Goal: Task Accomplishment & Management: Use online tool/utility

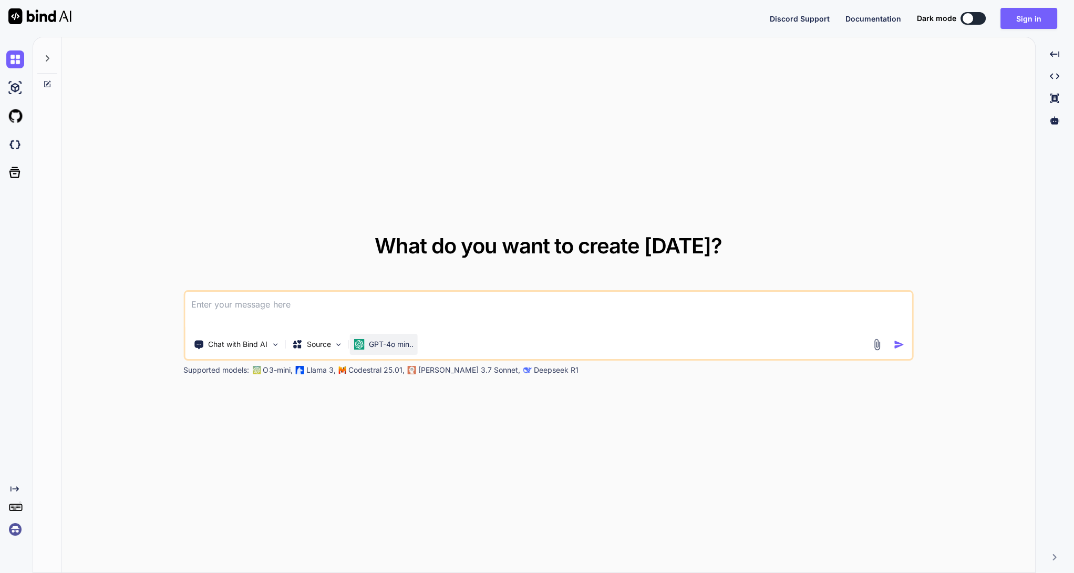
click at [392, 347] on p "GPT-4o min.." at bounding box center [390, 344] width 45 height 11
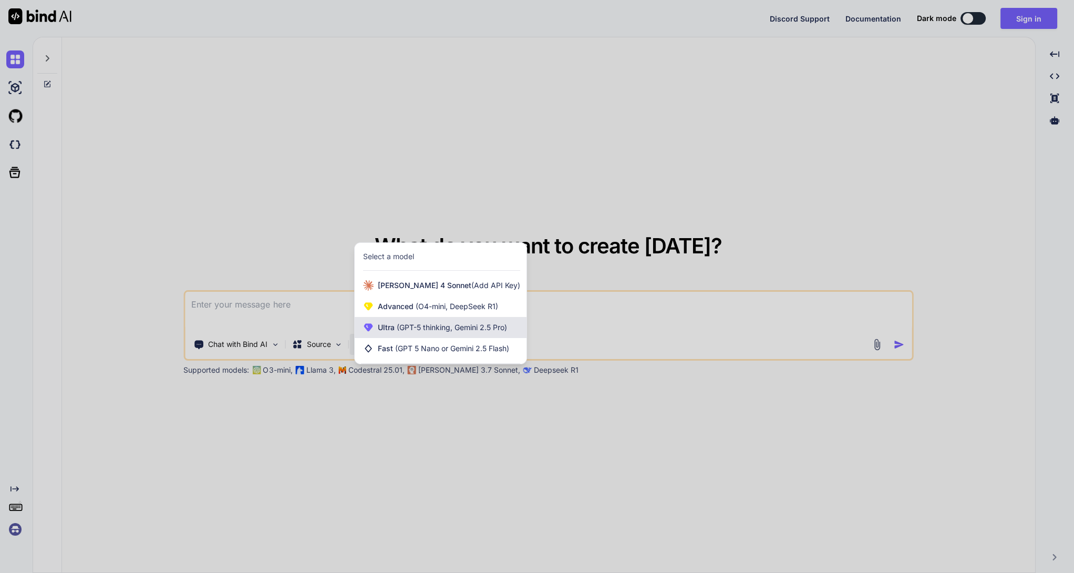
click at [488, 331] on span "(GPT-5 thinking, Gemini 2.5 Pro)" at bounding box center [450, 327] width 112 height 9
type textarea "x"
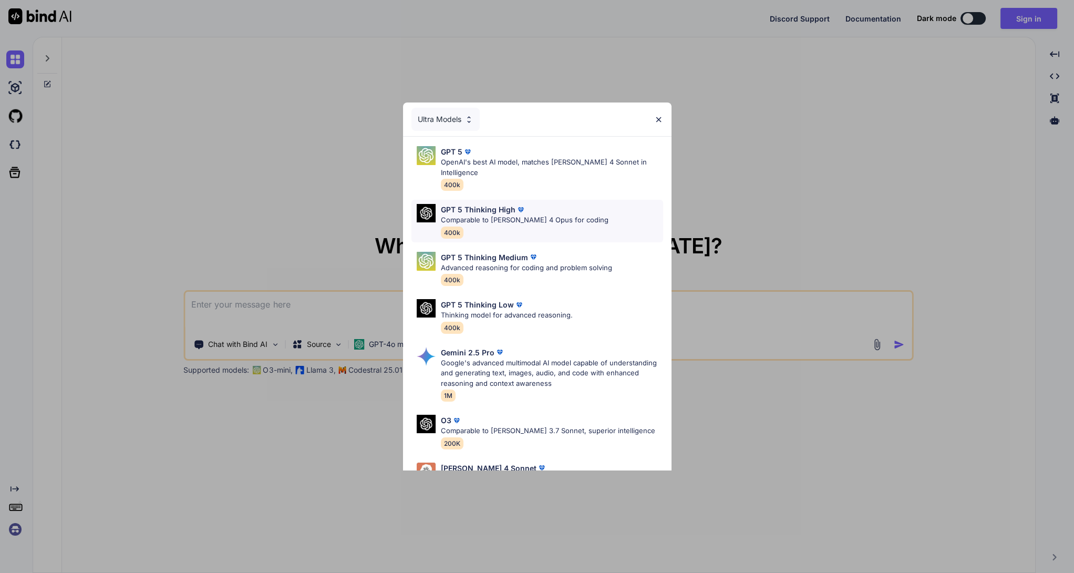
click at [523, 215] on p "Comparable to [PERSON_NAME] 4 Opus for coding" at bounding box center [525, 220] width 168 height 11
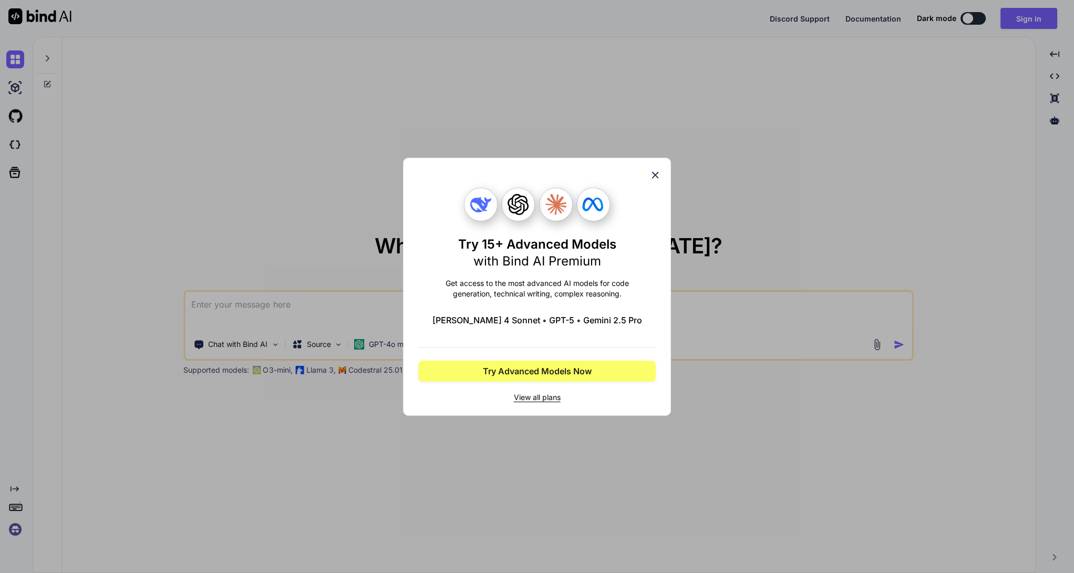
click at [648, 173] on div "Try 15+ Advanced Models with Bind AI Premium Get access to the most advanced AI…" at bounding box center [536, 286] width 237 height 257
click at [645, 175] on div "Try 15+ Advanced Models with Bind AI Premium Get access to the most advanced AI…" at bounding box center [536, 286] width 237 height 257
click at [648, 175] on div "Try 15+ Advanced Models with Bind AI Premium Get access to the most advanced AI…" at bounding box center [536, 286] width 237 height 257
click at [654, 171] on icon at bounding box center [655, 175] width 12 height 12
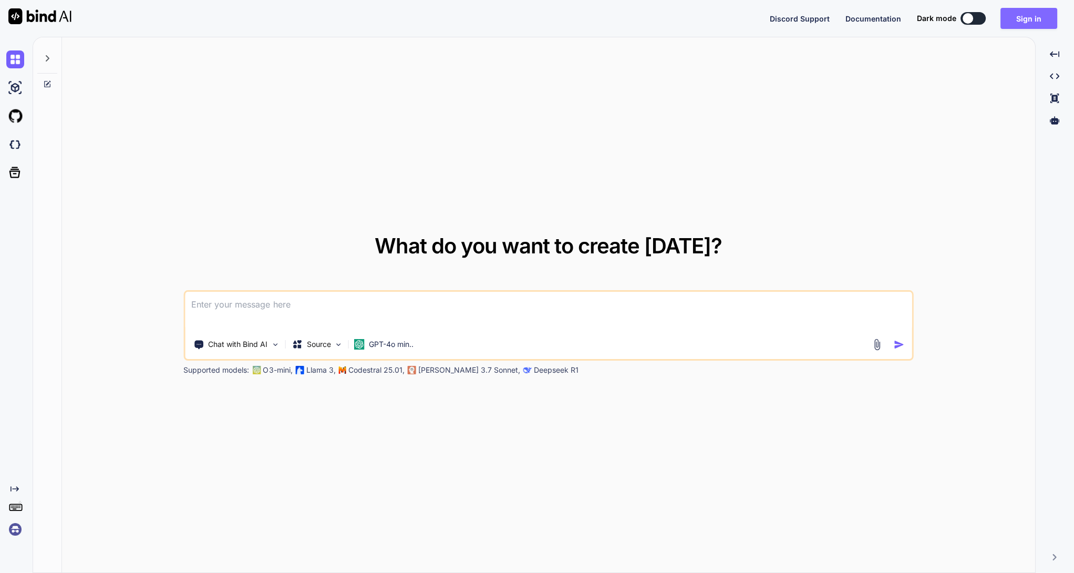
click at [1030, 18] on button "Sign in" at bounding box center [1028, 18] width 57 height 21
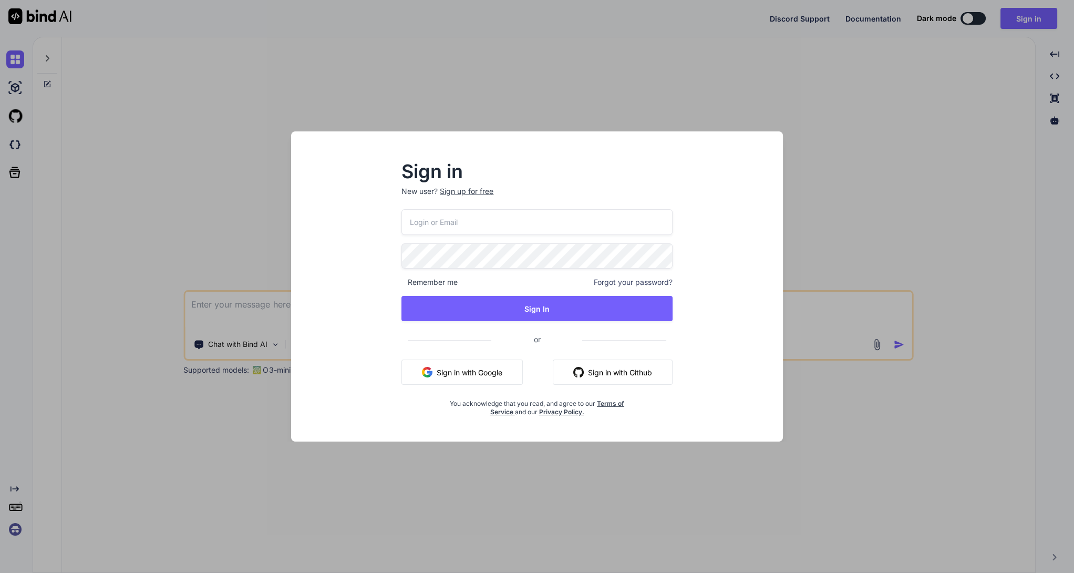
type input "[EMAIL_ADDRESS][DOMAIN_NAME]"
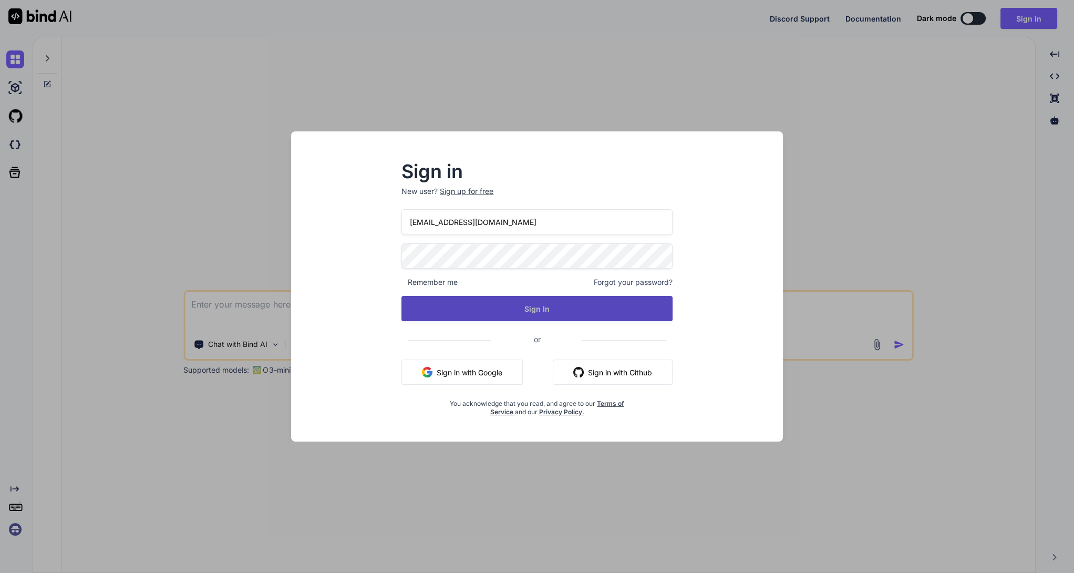
click at [515, 306] on button "Sign In" at bounding box center [536, 308] width 271 height 25
click at [549, 316] on button "Sign In" at bounding box center [536, 308] width 271 height 25
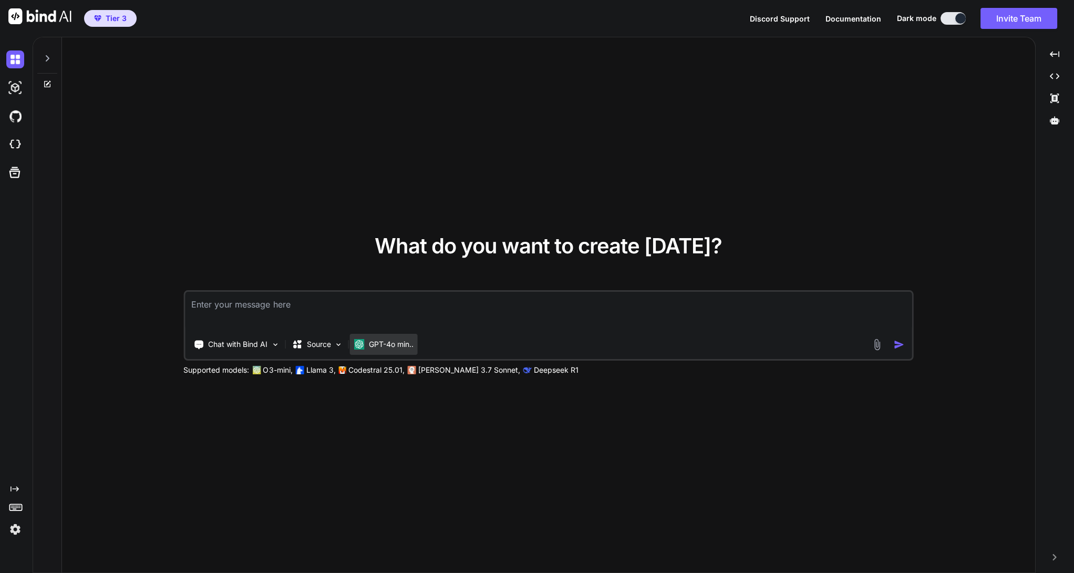
click at [400, 343] on p "GPT-4o min.." at bounding box center [390, 344] width 45 height 11
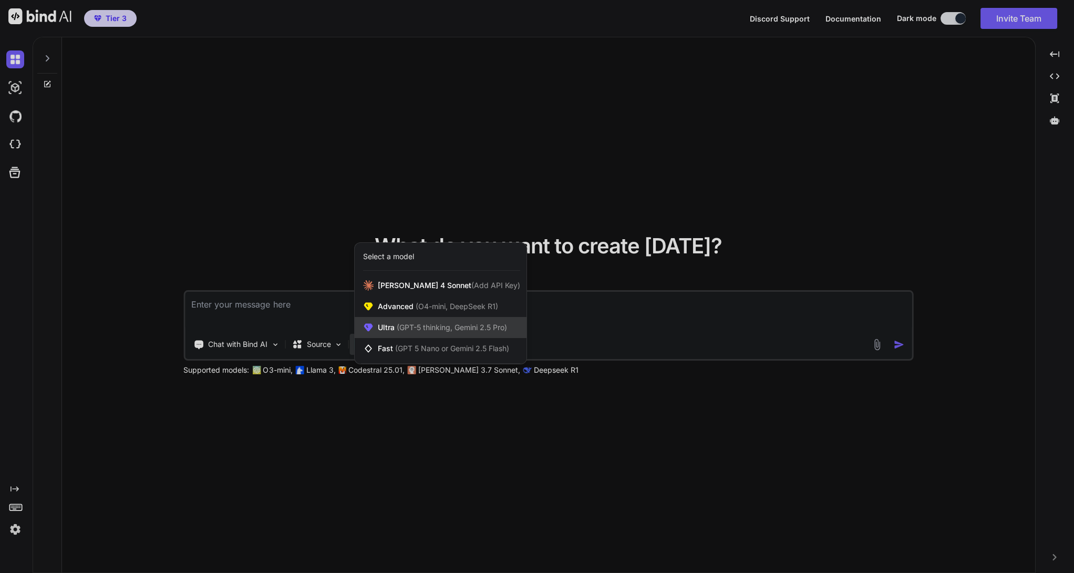
click at [447, 327] on span "(GPT-5 thinking, Gemini 2.5 Pro)" at bounding box center [450, 327] width 112 height 9
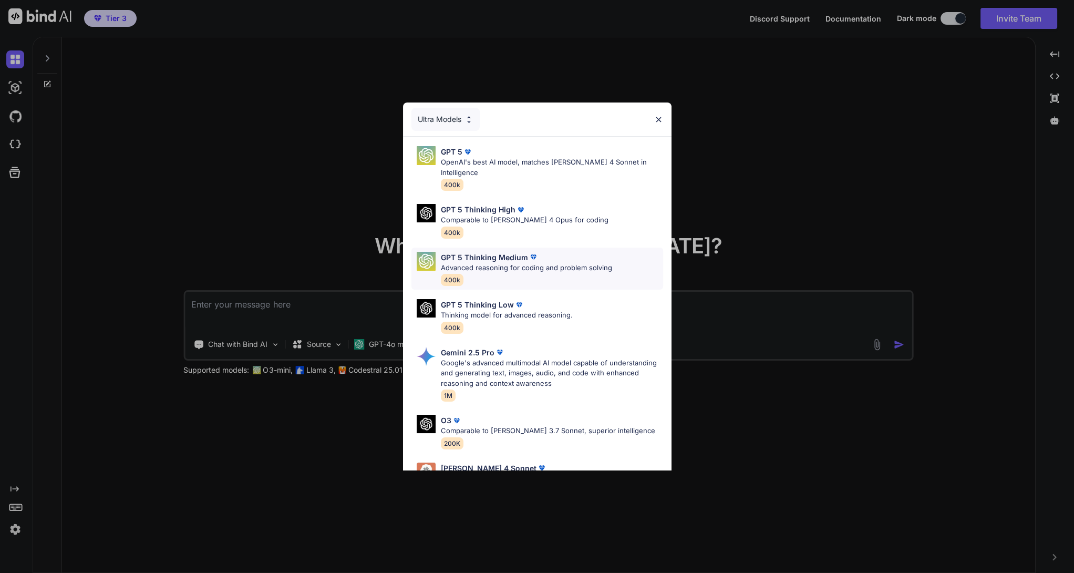
click at [506, 252] on p "GPT 5 Thinking Medium" at bounding box center [484, 257] width 87 height 11
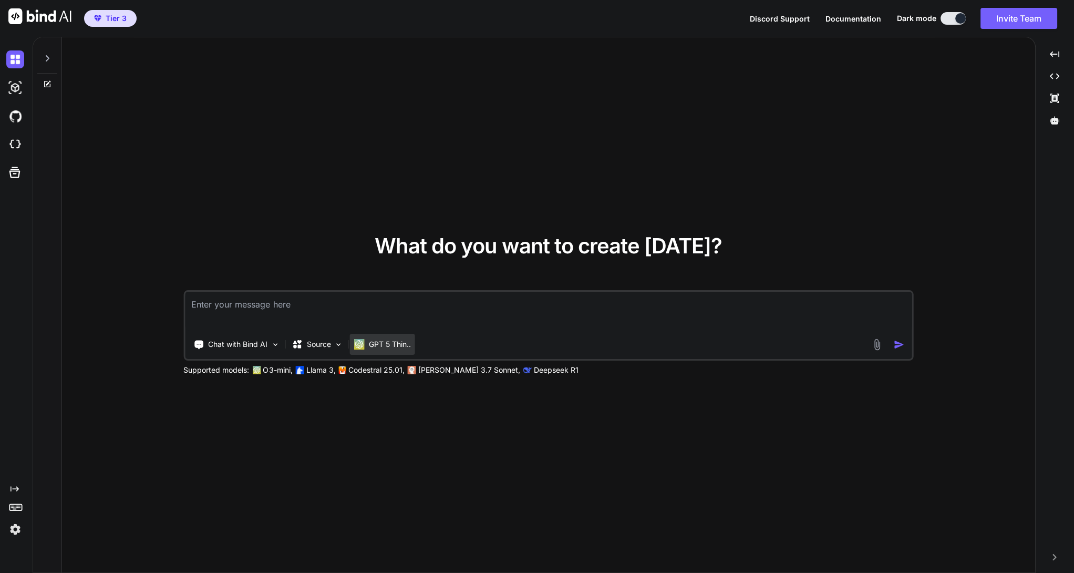
click at [384, 349] on div "GPT 5 Thin.." at bounding box center [381, 344] width 65 height 21
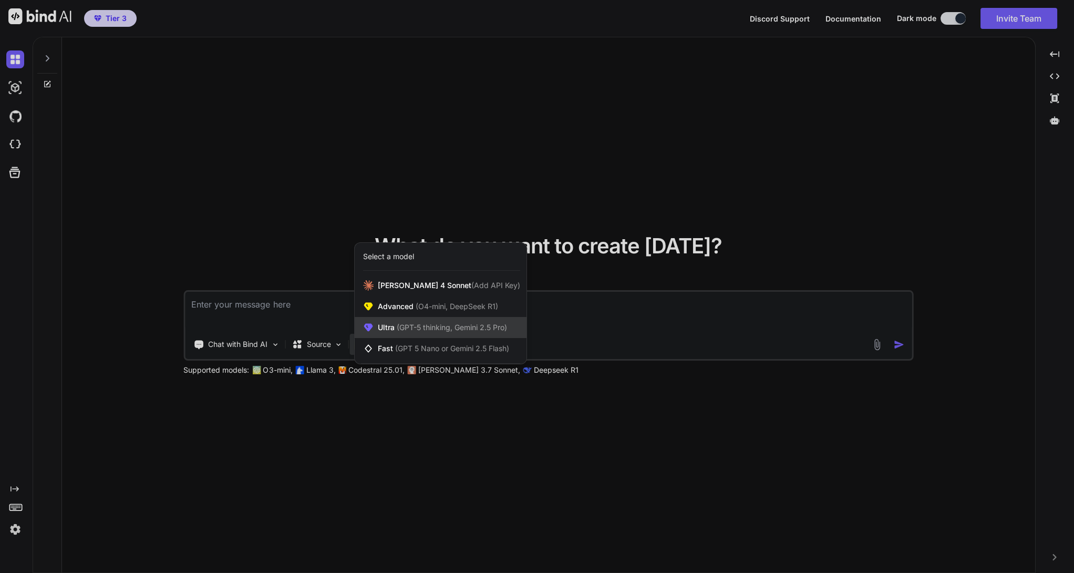
click at [429, 328] on span "(GPT-5 thinking, Gemini 2.5 Pro)" at bounding box center [450, 327] width 112 height 9
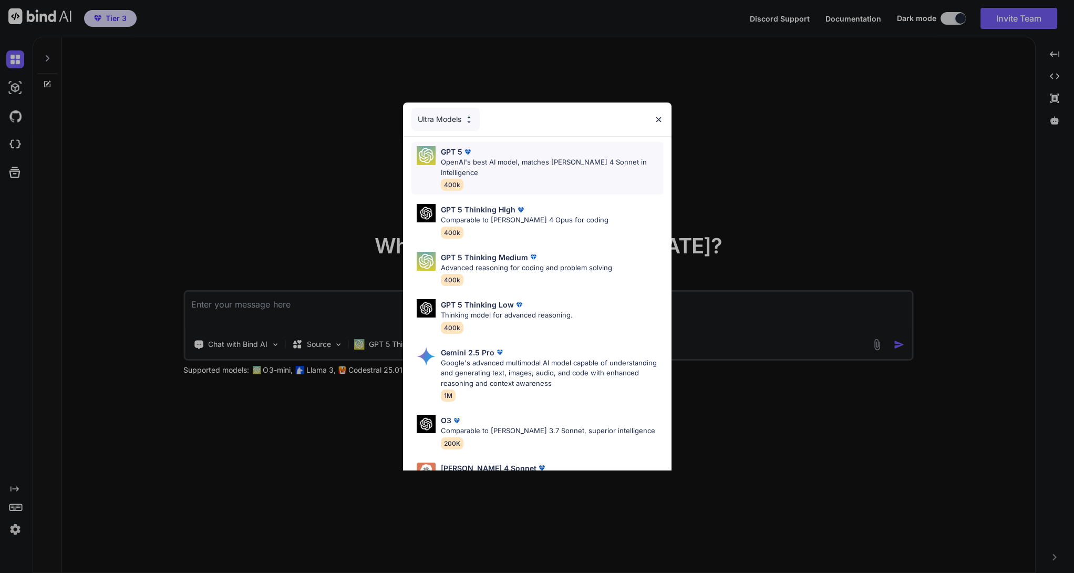
click at [500, 164] on p "OpenAI's best AI model, matches [PERSON_NAME] 4 Sonnet in Intelligence" at bounding box center [552, 167] width 222 height 20
type textarea "x"
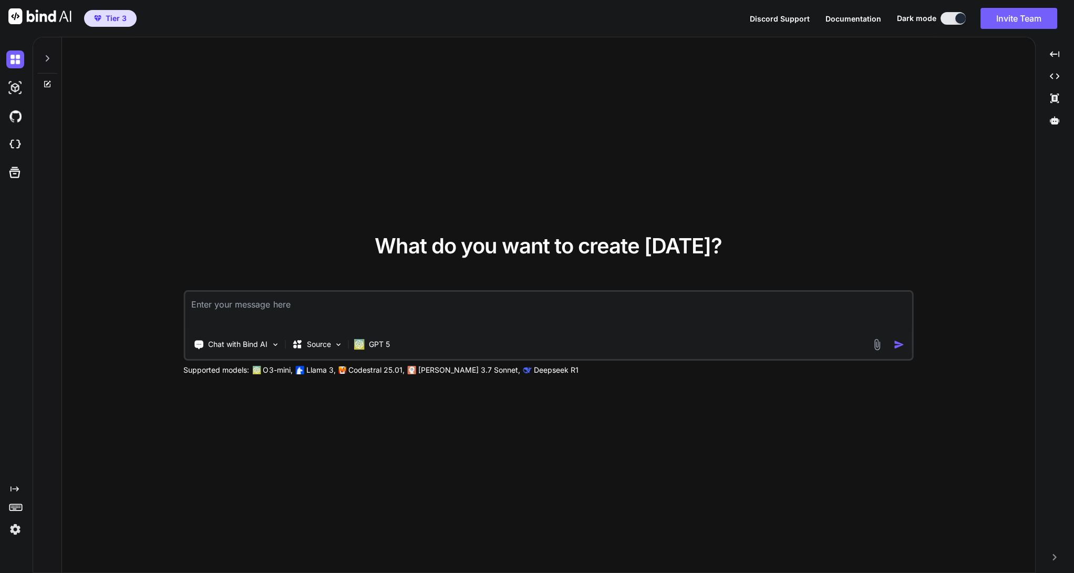
click at [263, 302] on textarea at bounding box center [548, 311] width 726 height 39
type textarea "I"
type textarea "x"
type textarea "Ic"
type textarea "x"
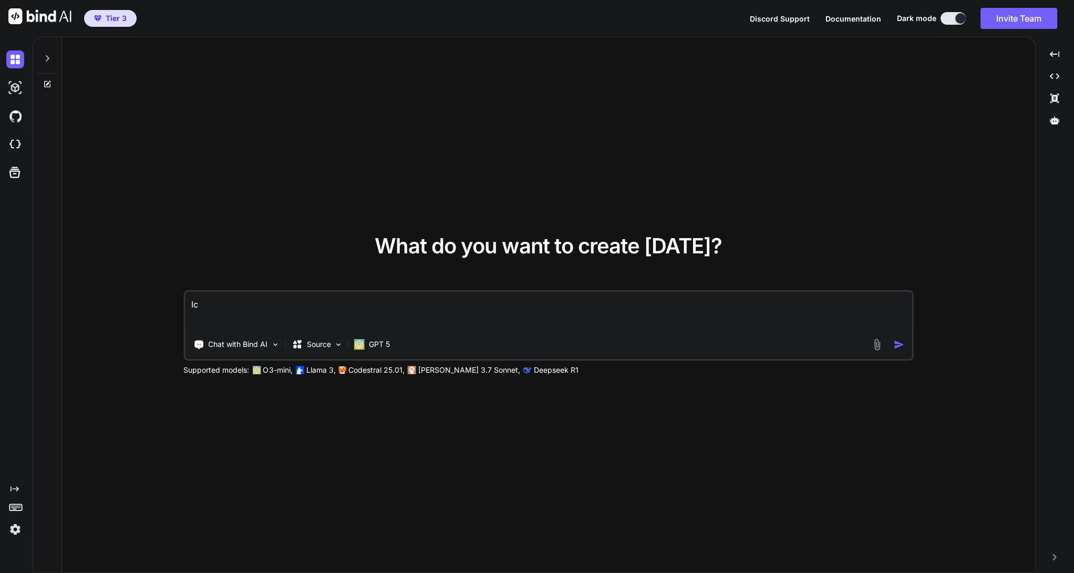
type textarea "Ich"
type textarea "x"
type textarea "Ich"
type textarea "x"
type textarea "Ich h"
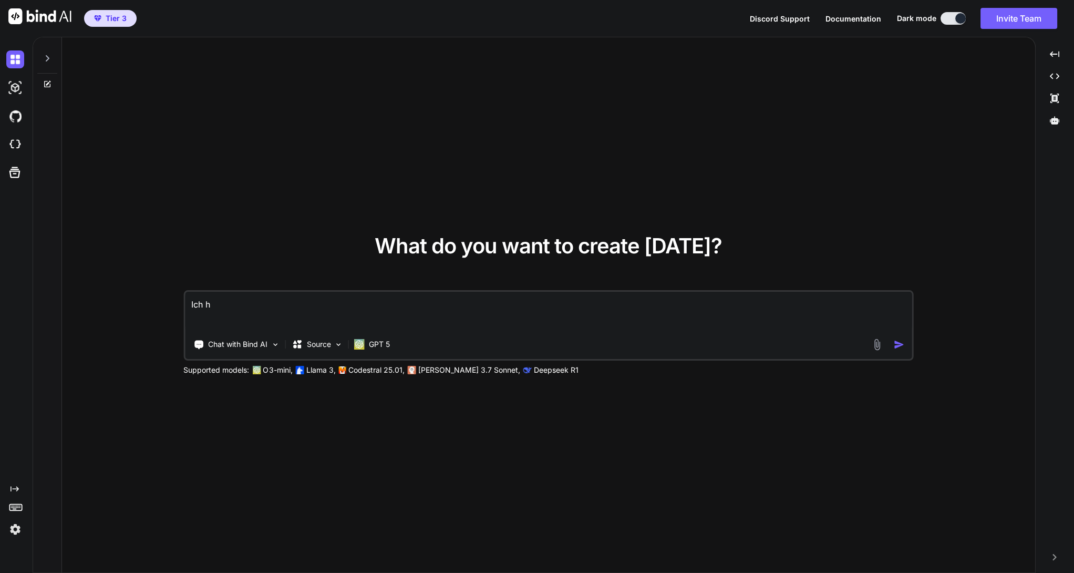
type textarea "x"
type textarea "Ich ha"
type textarea "x"
type textarea "Ich hab"
type textarea "x"
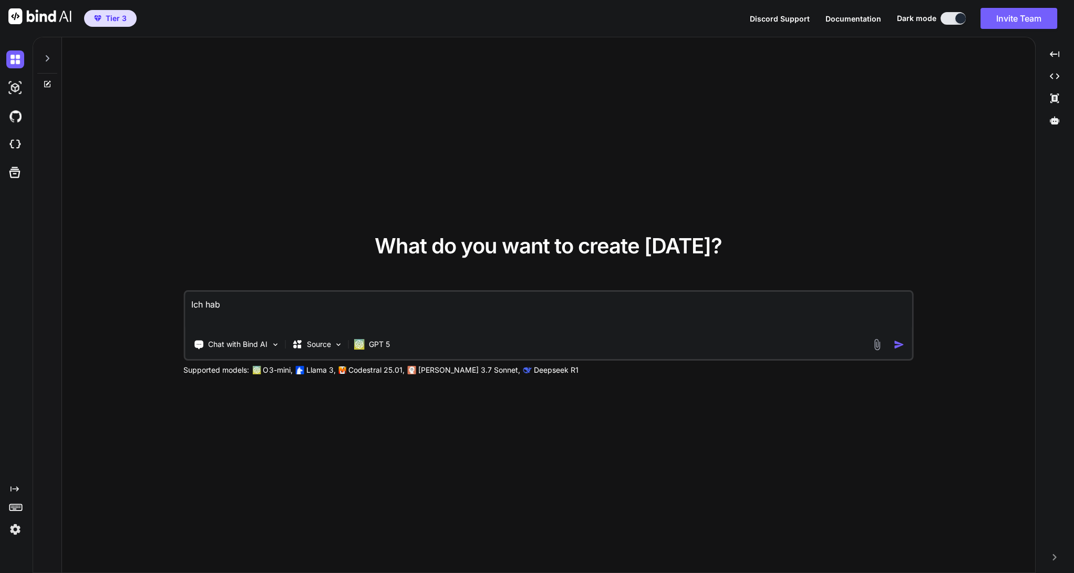
type textarea "Ich habe"
type textarea "x"
type textarea "Ich habe"
type textarea "x"
type textarea "Ich habe e"
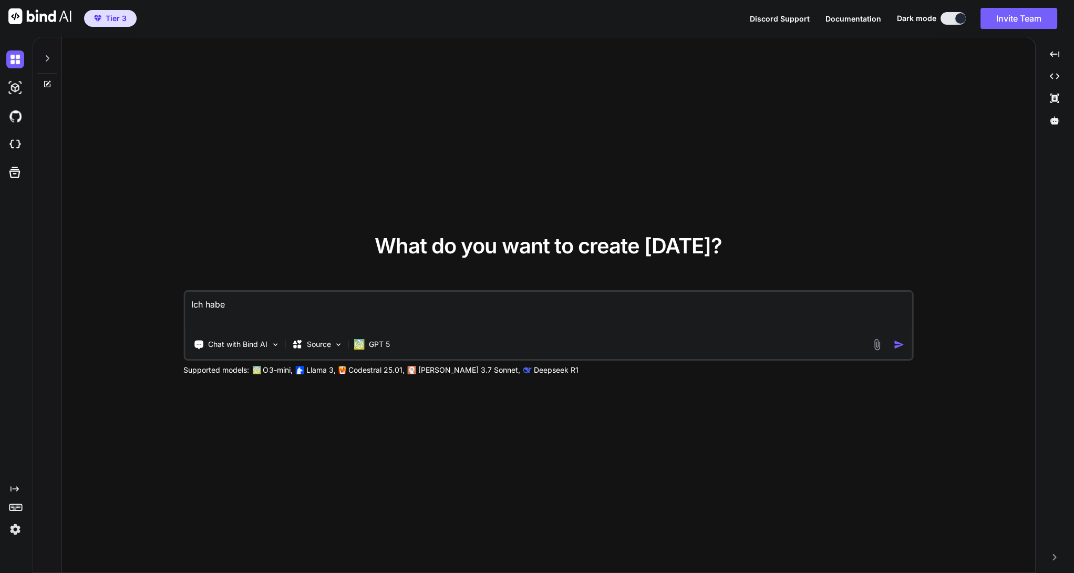
type textarea "x"
type textarea "Ich habe ei"
type textarea "x"
type textarea "Ich habe ein"
type textarea "x"
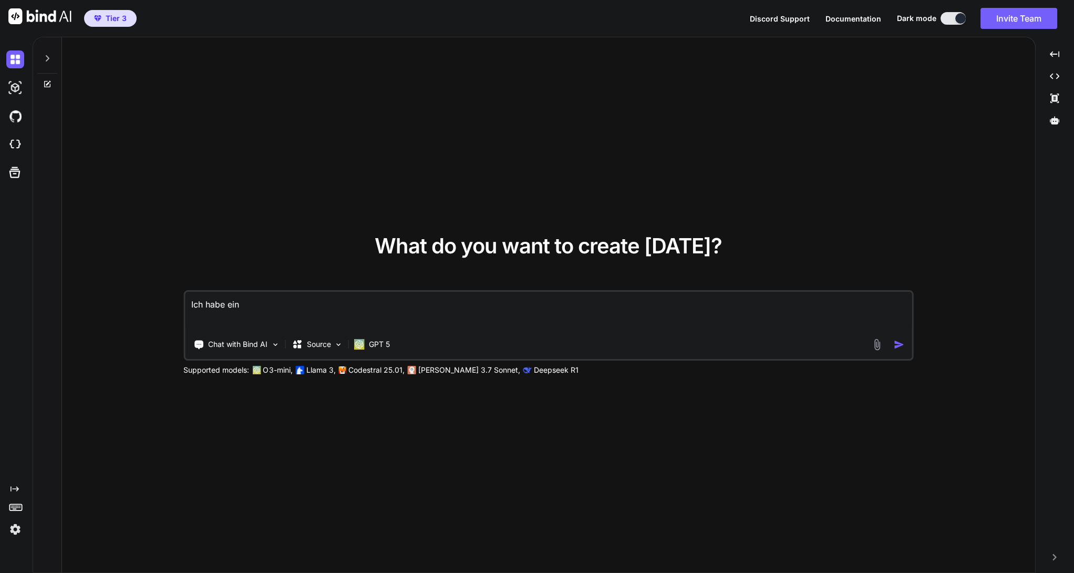
type textarea "Ich habe eine"
type textarea "x"
type textarea "Ich habe einen"
type textarea "x"
type textarea "Ich habe einen"
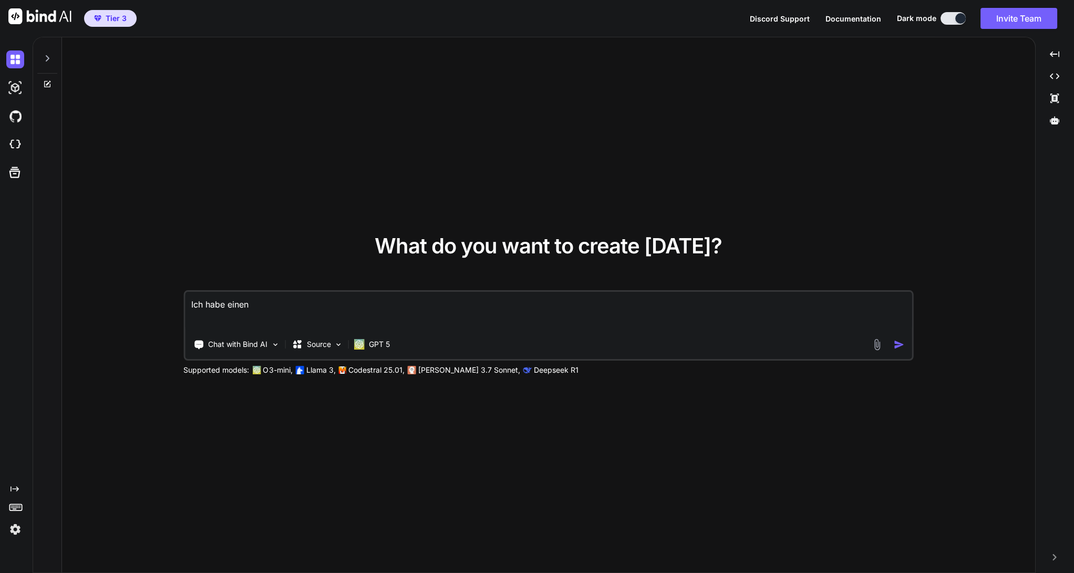
type textarea "x"
type textarea "Ich habe einen C"
type textarea "x"
type textarea "Ich habe einen Co"
type textarea "x"
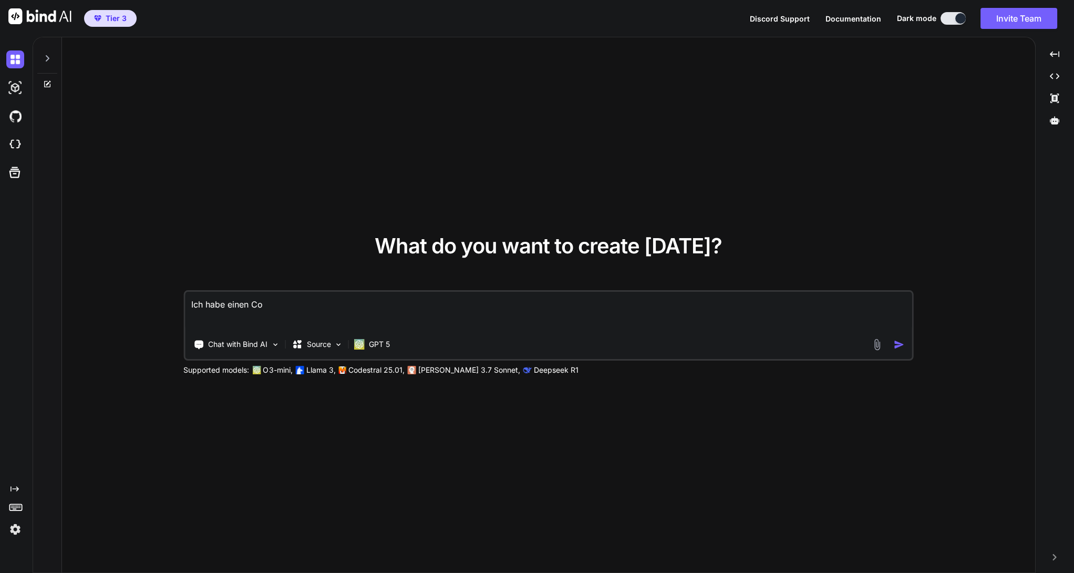
type textarea "Ich habe einen Cod"
type textarea "x"
type textarea "Ich habe einen Code"
type textarea "x"
type textarea "Ich habe einen Code."
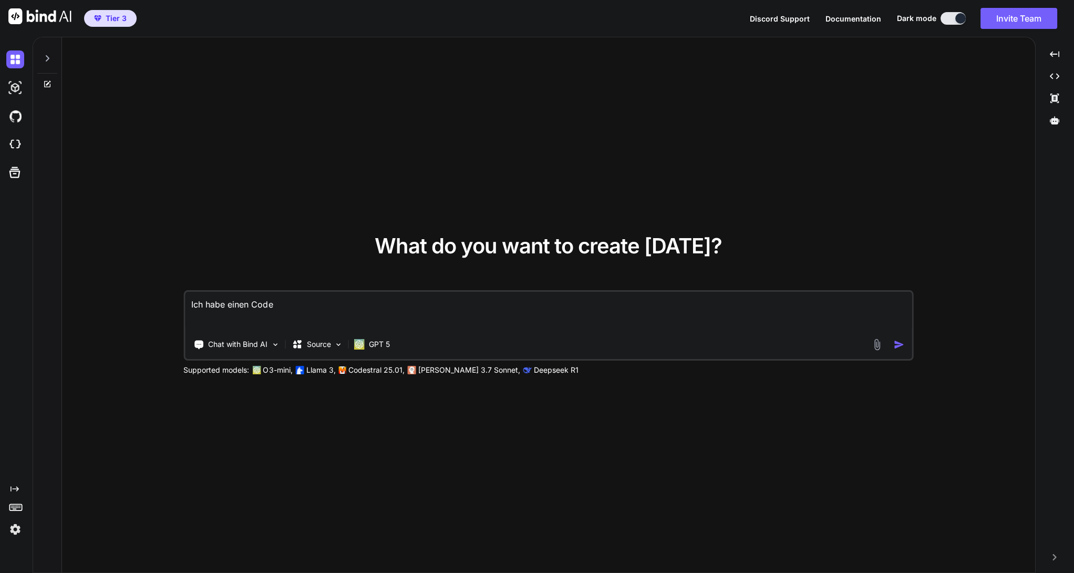
type textarea "x"
type textarea "Ich habe einen Code."
type textarea "x"
type textarea "Ich habe einen Code. L"
type textarea "x"
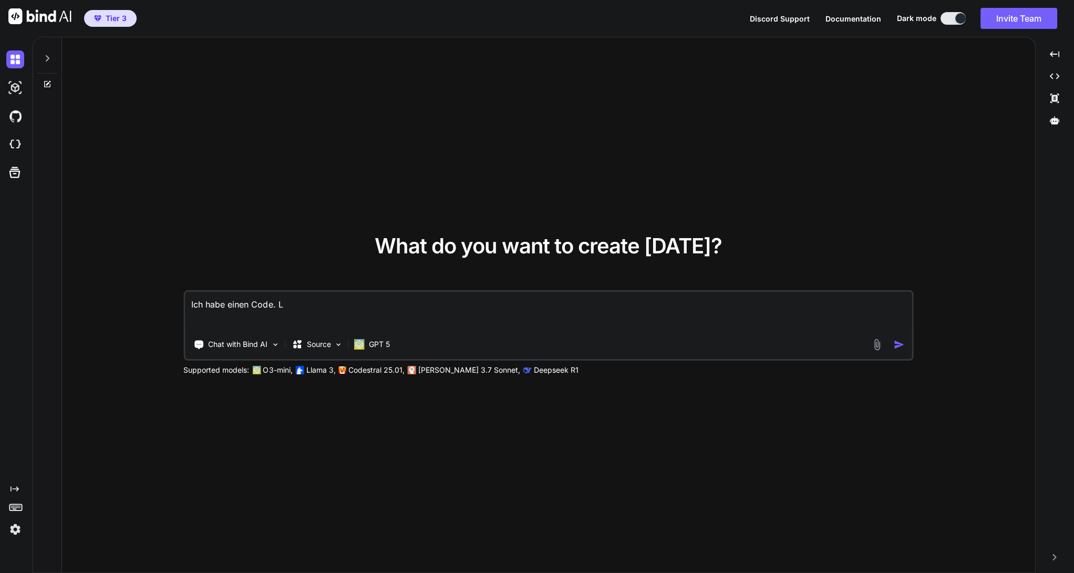
type textarea "Ich habe einen Code. Le"
type textarea "x"
type textarea "Ich habe einen Code. Lei"
type textarea "x"
type textarea "Ich habe einen Code. Leid"
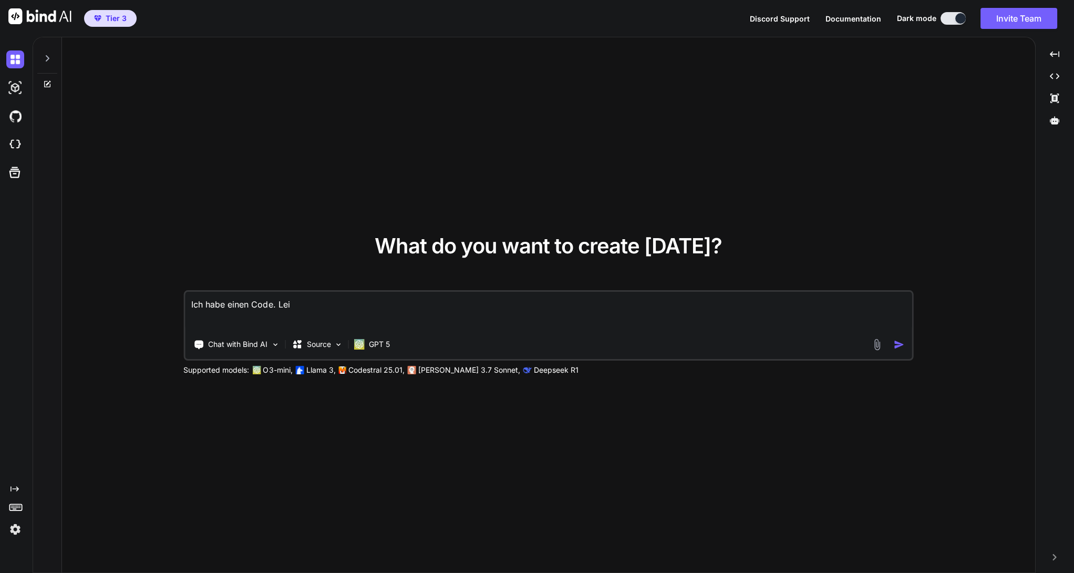
type textarea "x"
type textarea "Ich habe einen Code. Leide"
type textarea "x"
type textarea "Ich habe einen Code. Leider"
type textarea "x"
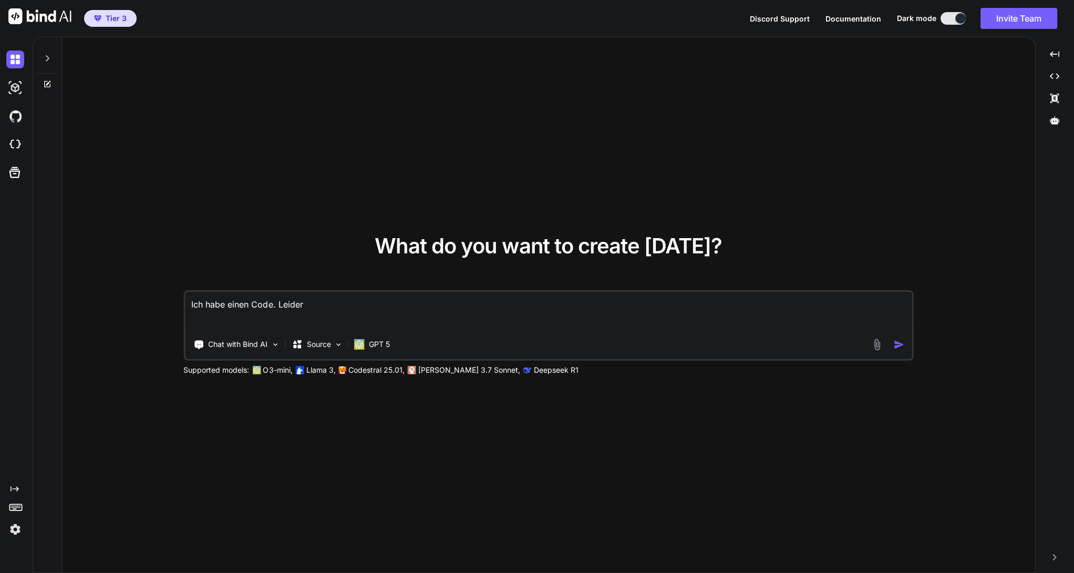
type textarea "Ich habe einen Code. Leider"
type textarea "x"
type textarea "Ich habe einen Code. Leider f"
type textarea "x"
type textarea "Ich habe einen Code. Leider fu"
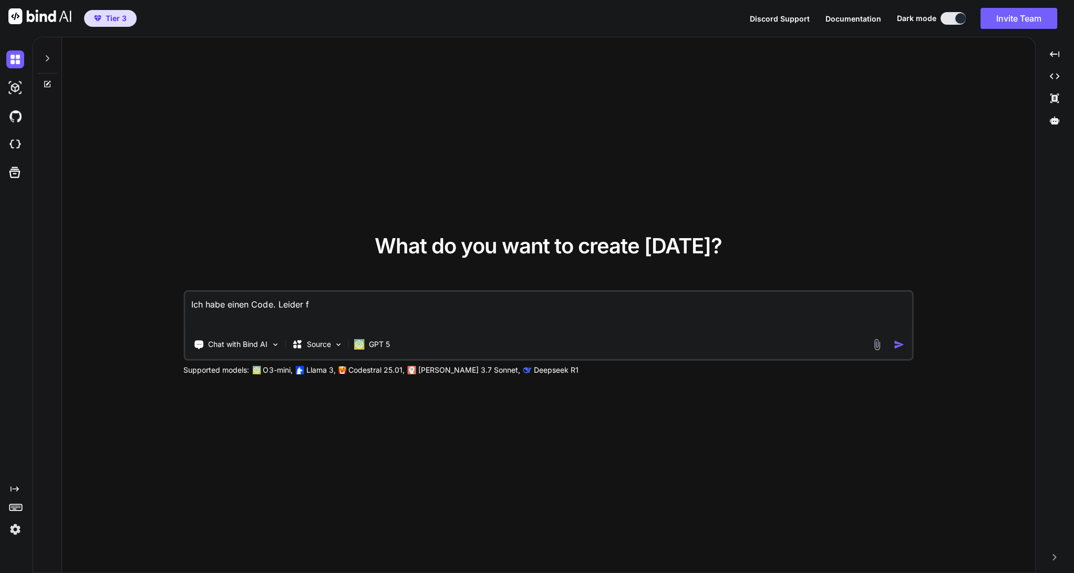
type textarea "x"
type textarea "Ich habe einen Code. Leider fun"
type textarea "x"
type textarea "Ich habe einen Code. Leider funk"
type textarea "x"
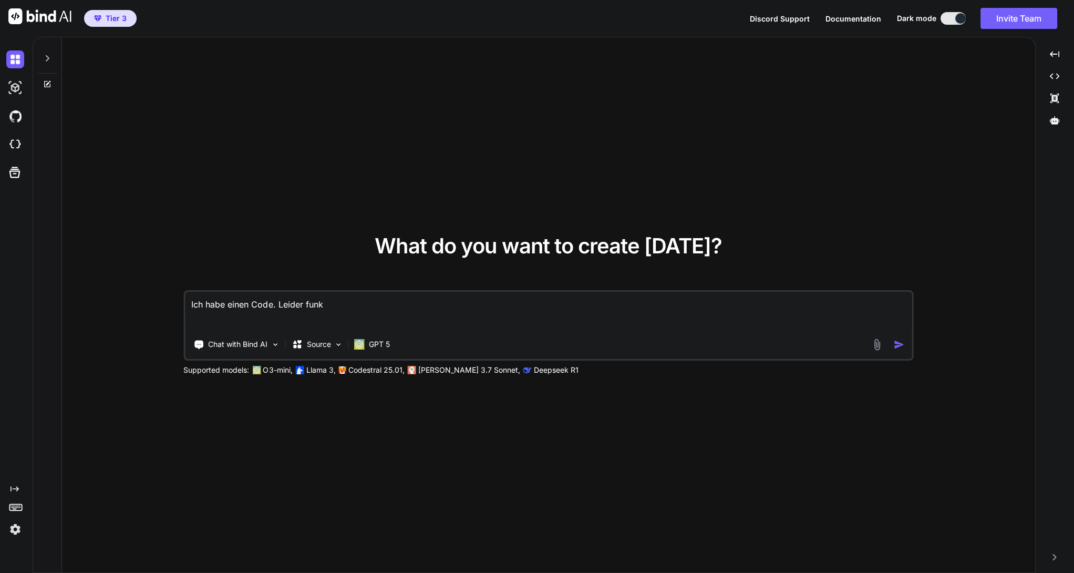
type textarea "Ich habe einen Code. Leider funkt"
type textarea "x"
type textarea "Ich habe einen Code. Leider funkti"
type textarea "x"
type textarea "Ich habe einen Code. Leider funktio"
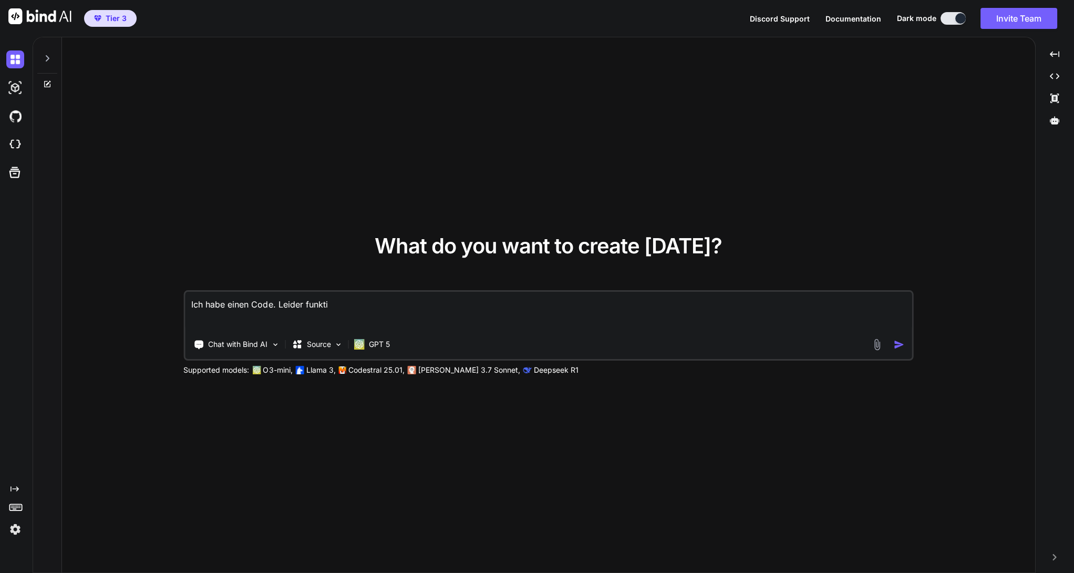
type textarea "x"
type textarea "Ich habe einen Code. Leider funktion"
type textarea "x"
type textarea "Ich habe einen Code. Leider funktioni"
type textarea "x"
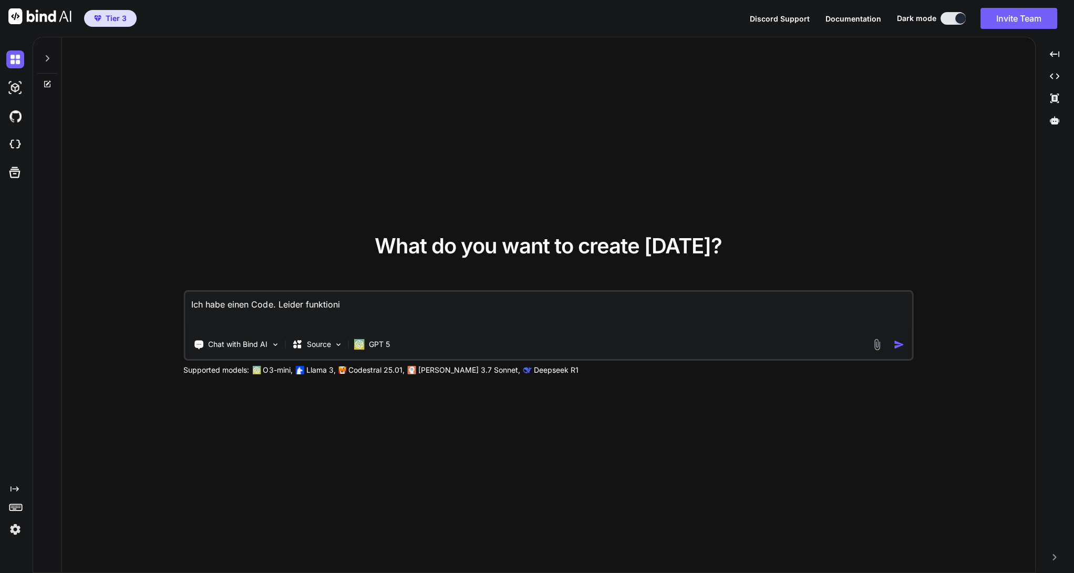
type textarea "Ich habe einen Code. Leider funktionie"
type textarea "x"
type textarea "Ich habe einen Code. Leider funktionier"
type textarea "x"
type textarea "Ich habe einen Code. Leider funktioniert"
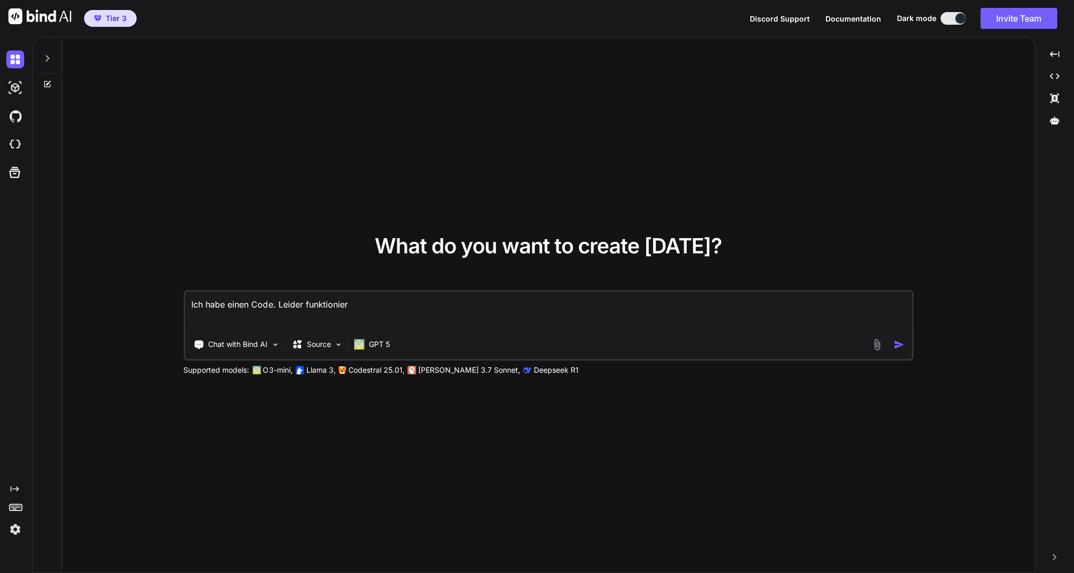
type textarea "x"
type textarea "Ich habe einen Code. Leider funktioniert"
type textarea "x"
type textarea "Ich habe einen Code. Leider funktioniert d"
type textarea "x"
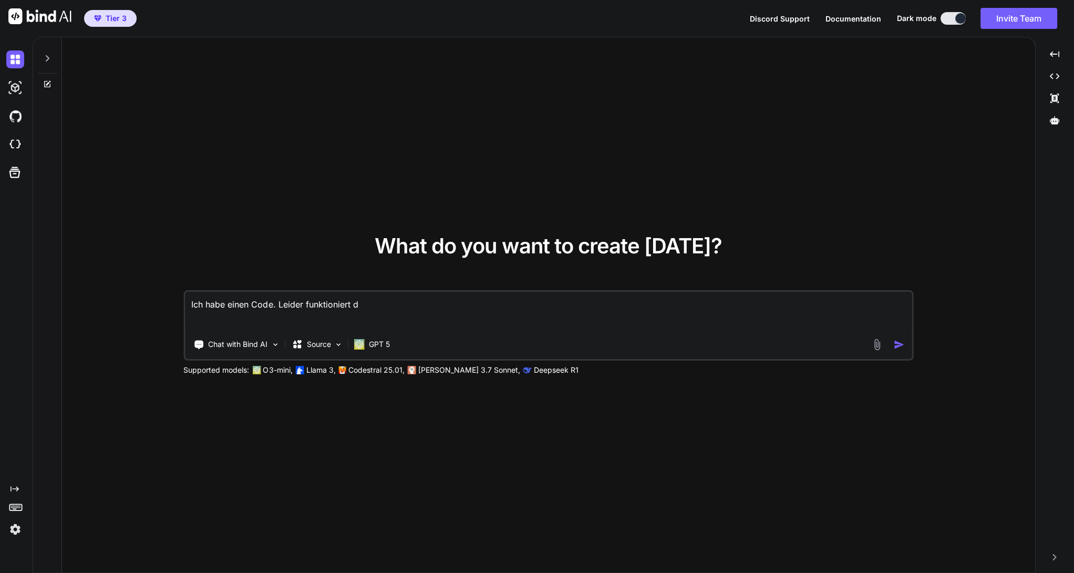
type textarea "Ich habe einen Code. Leider funktioniert de"
type textarea "x"
type textarea "Ich habe einen Code. Leider funktioniert der"
type textarea "x"
type textarea "Ich habe einen Code. Leider funktioniert der"
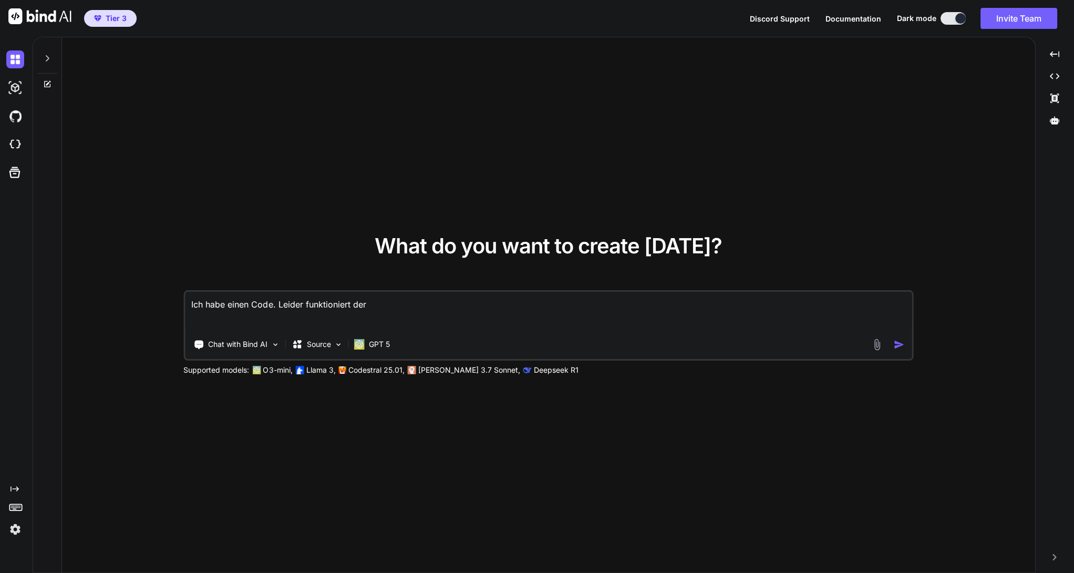
type textarea "x"
type textarea "Ich habe einen Code. Leider funktioniert der P"
type textarea "x"
type textarea "Ich habe einen Code. Leider funktioniert der"
type textarea "x"
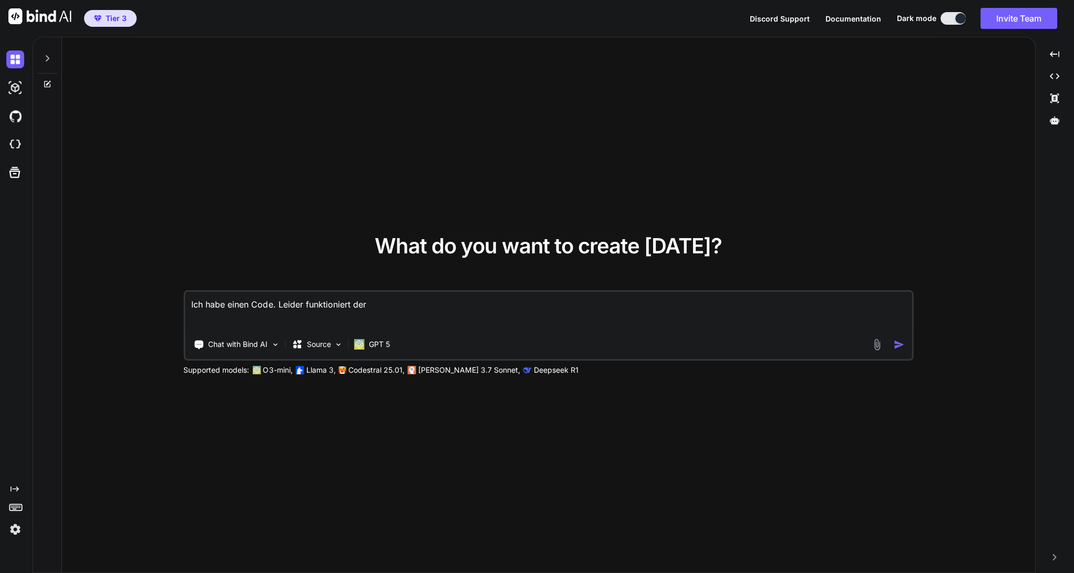
type textarea "Ich habe einen Code. Leider funktioniert der"
type textarea "x"
type textarea "Ich habe einen Code. Leider funktioniert de"
type textarea "x"
type textarea "Ich habe einen Code. Leider funktioniert d"
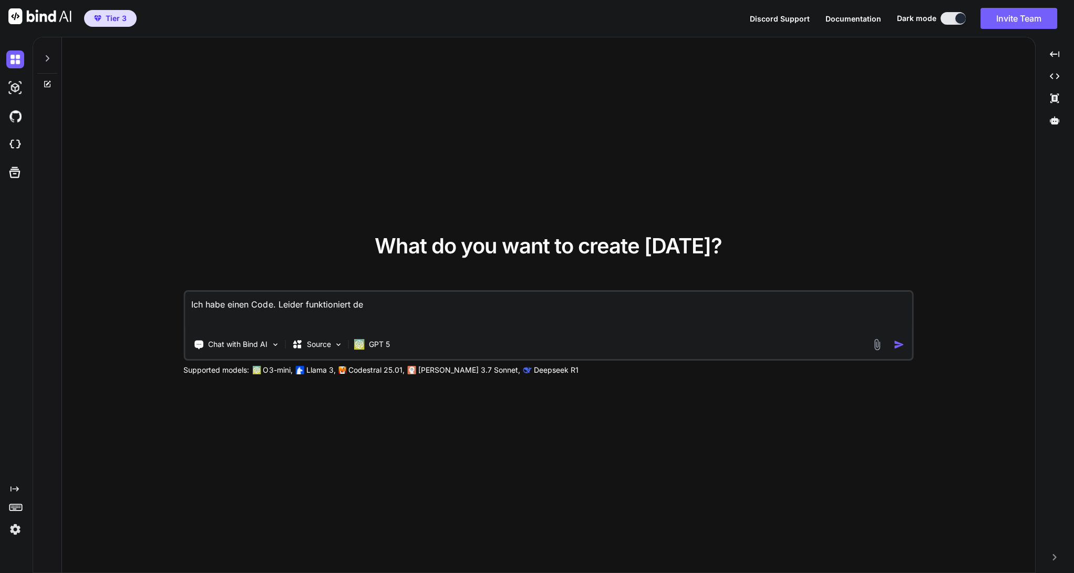
type textarea "x"
type textarea "Ich habe einen Code. Leider funktioniert"
type textarea "x"
type textarea "Ich habe einen Code. Leider funktioniert d"
type textarea "x"
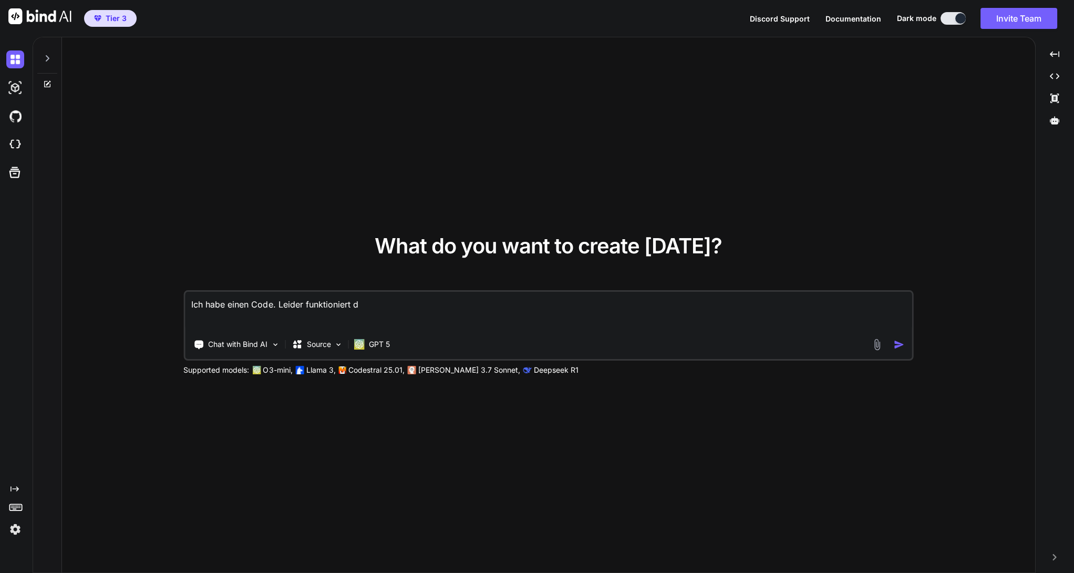
type textarea "Ich habe einen Code. Leider funktioniert de"
type textarea "x"
type textarea "Ich habe einen Code. Leider funktioniert der"
type textarea "x"
type textarea "Ich habe einen Code. Leider funktioniert der"
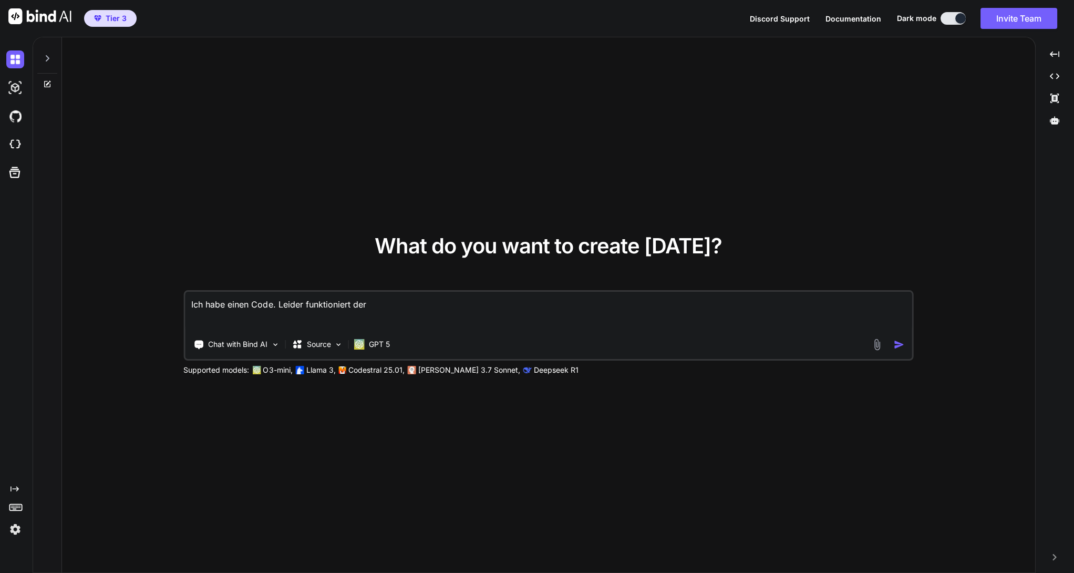
type textarea "x"
type textarea "Ich habe einen Code. Leider funktioniert der Ü"
type textarea "x"
type textarea "Ich habe einen Code. Leider funktioniert der Üb"
type textarea "x"
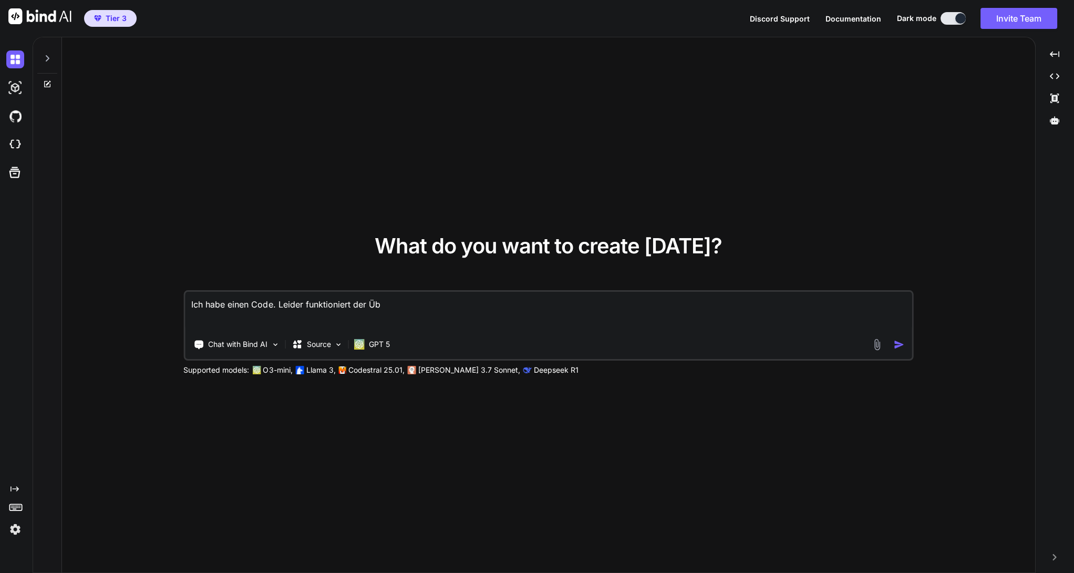
type textarea "Ich habe einen Code. Leider funktioniert der Übe"
type textarea "x"
type textarea "Ich habe einen Code. Leider funktioniert der Über"
type textarea "x"
type textarea "Ich habe einen Code. Leider funktioniert der Übert"
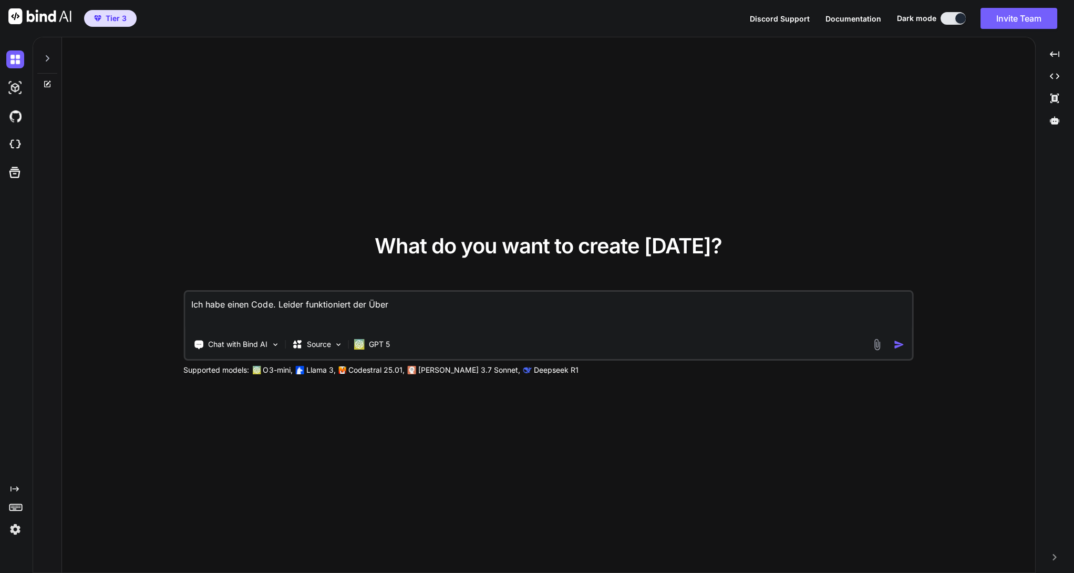
type textarea "x"
type textarea "Ich habe einen Code. Leider funktioniert der Übertr"
type textarea "x"
type textarea "Ich habe einen Code. Leider funktioniert der Übertra"
type textarea "x"
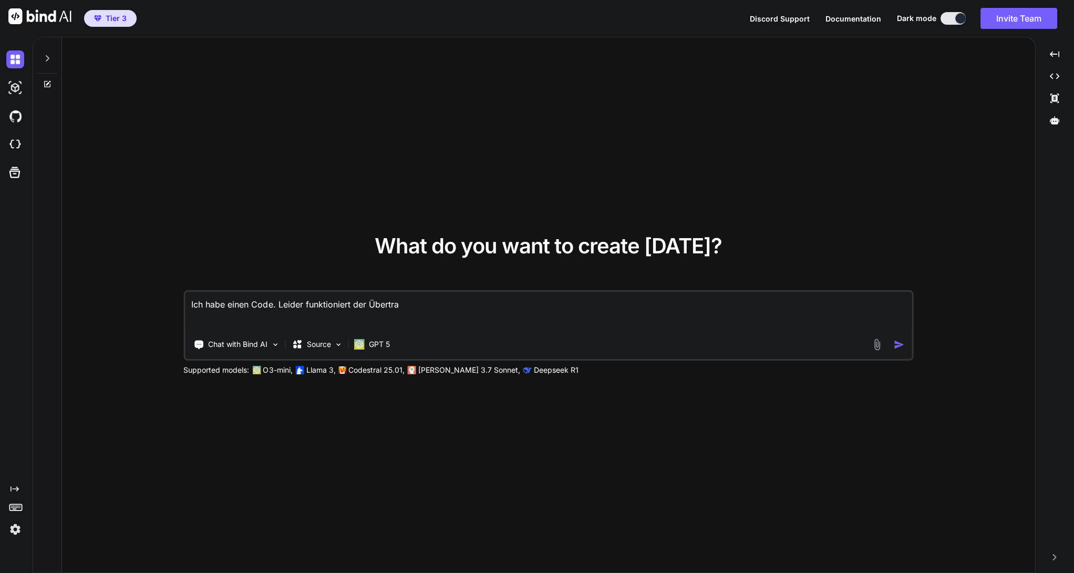
type textarea "Ich habe einen Code. Leider funktioniert der Übertrag"
type textarea "x"
type textarea "Ich habe einen Code. Leider funktioniert der Übertrag"
type textarea "x"
type textarea "Ich habe einen Code. Leider funktioniert der Übertrag d"
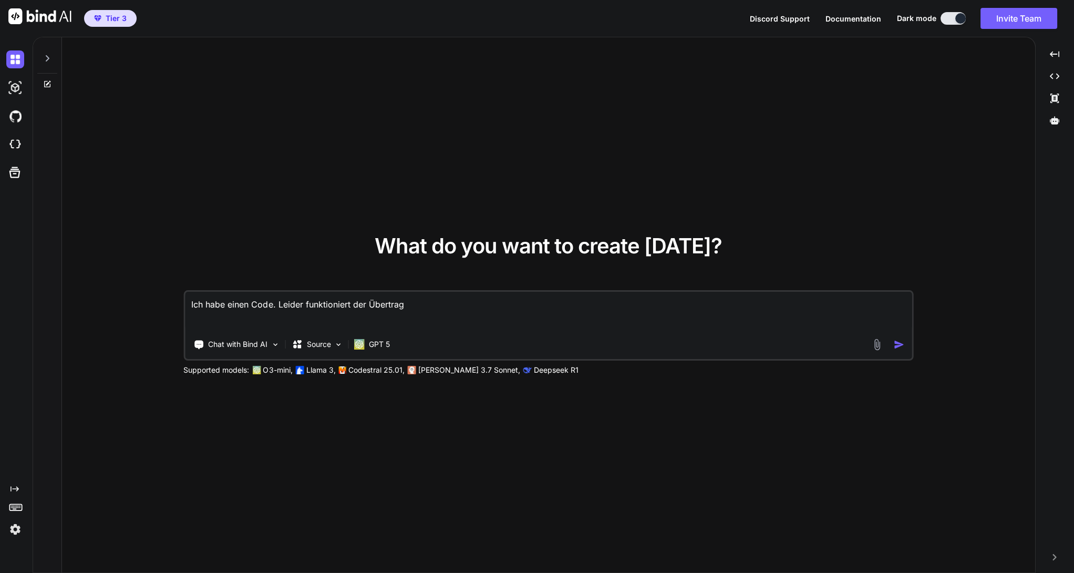
type textarea "x"
type textarea "Ich habe einen Code. Leider funktioniert der Übertrag de"
type textarea "x"
type textarea "Ich habe einen Code. Leider funktioniert der Übertrag der"
type textarea "x"
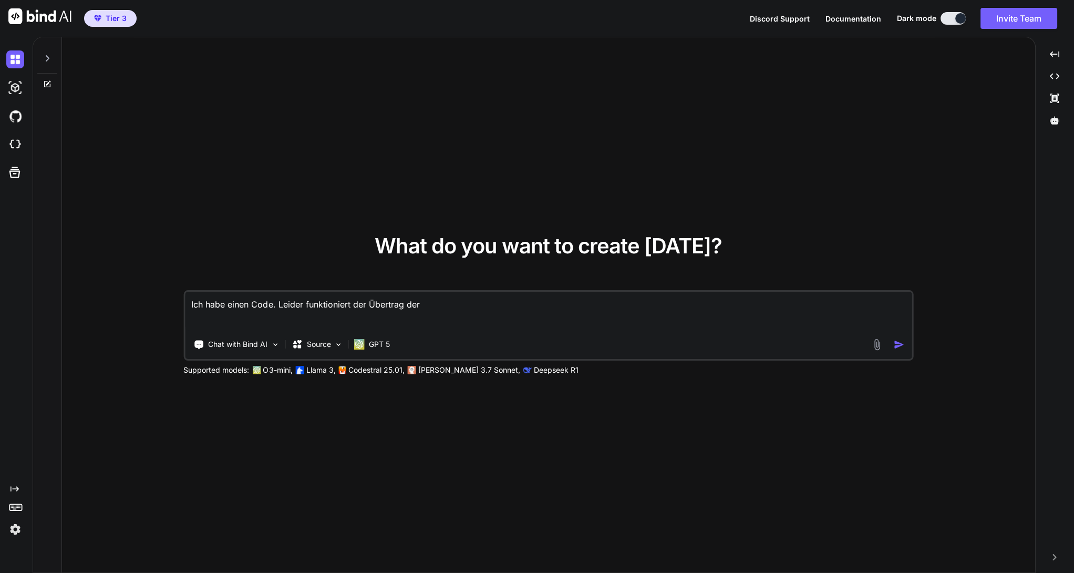
type textarea "Ich habe einen Code. Leider funktioniert der Übertrag der"
type textarea "x"
type textarea "Ich habe einen Code. Leider funktioniert der Übertrag der G"
type textarea "x"
type textarea "Ich habe einen Code. Leider funktioniert der Übertrag der Ge"
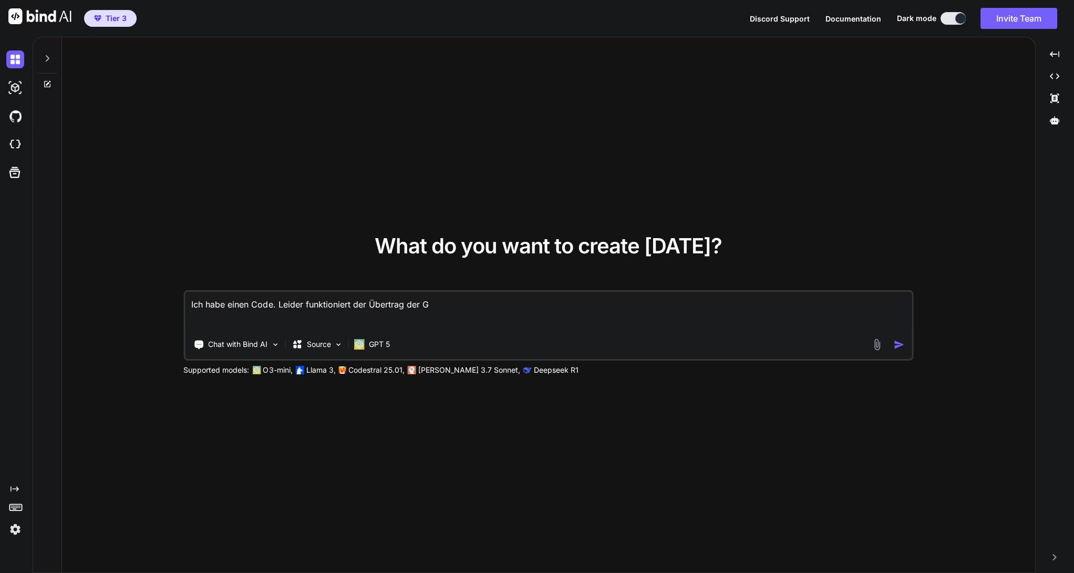
type textarea "x"
type textarea "Ich habe einen Code. Leider funktioniert der Übertrag der Ges"
type textarea "x"
type textarea "Ich habe einen Code. Leider funktioniert der Übertrag der Gesa"
type textarea "x"
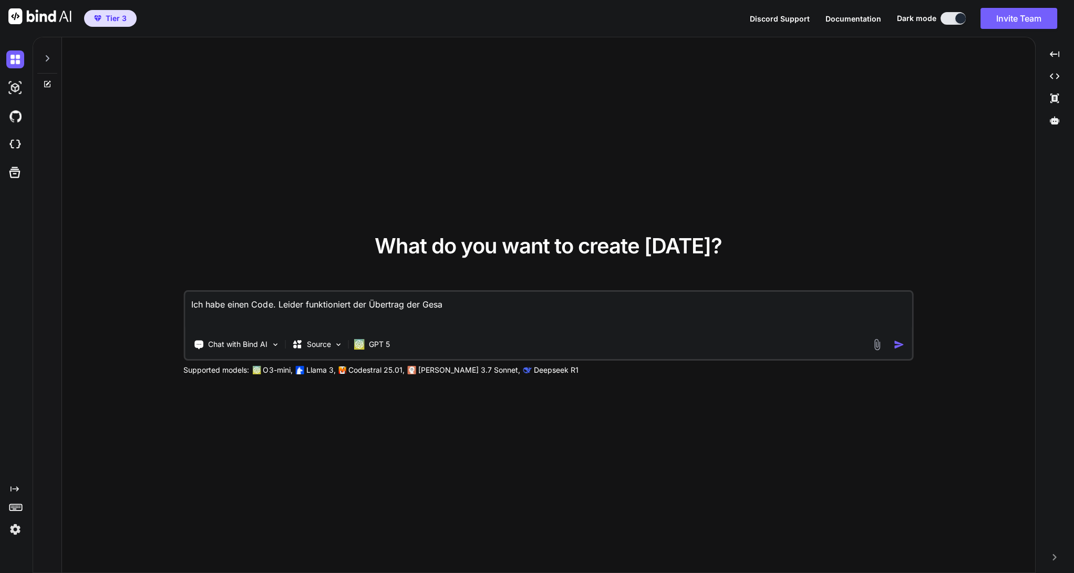
type textarea "Ich habe einen Code. Leider funktioniert der Übertrag der Gesam"
type textarea "x"
type textarea "Ich habe einen Code. Leider funktioniert der Übertrag der Gesamt"
type textarea "x"
type textarea "Ich habe einen Code. Leider funktioniert der Übertrag der Gesamts"
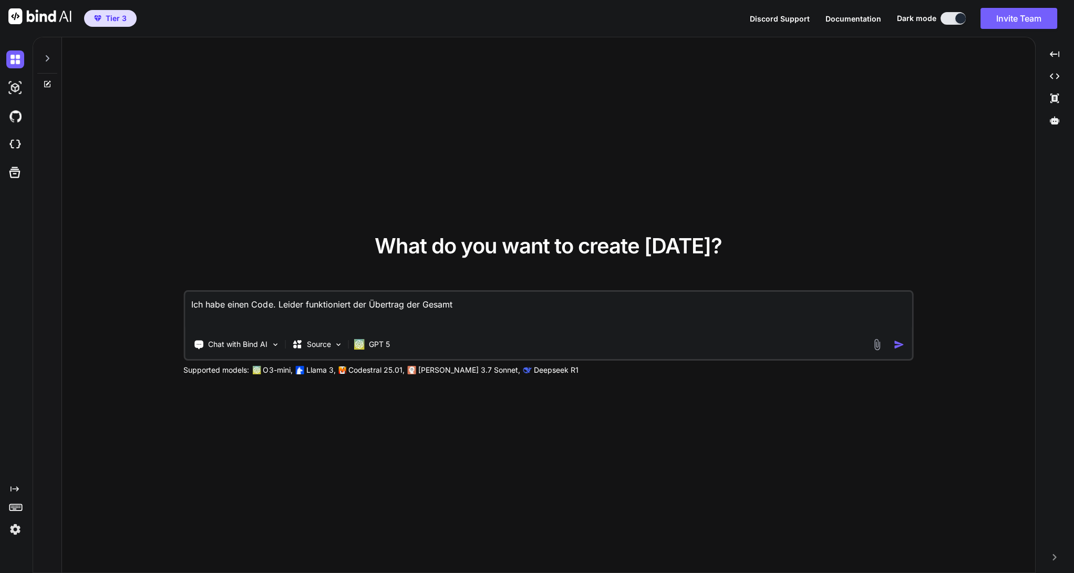
type textarea "x"
type textarea "Ich habe einen Code. Leider funktioniert der Übertrag der Gesamtsu"
type textarea "x"
type textarea "Ich habe einen Code. Leider funktioniert der Übertrag der Gesamtsum"
type textarea "x"
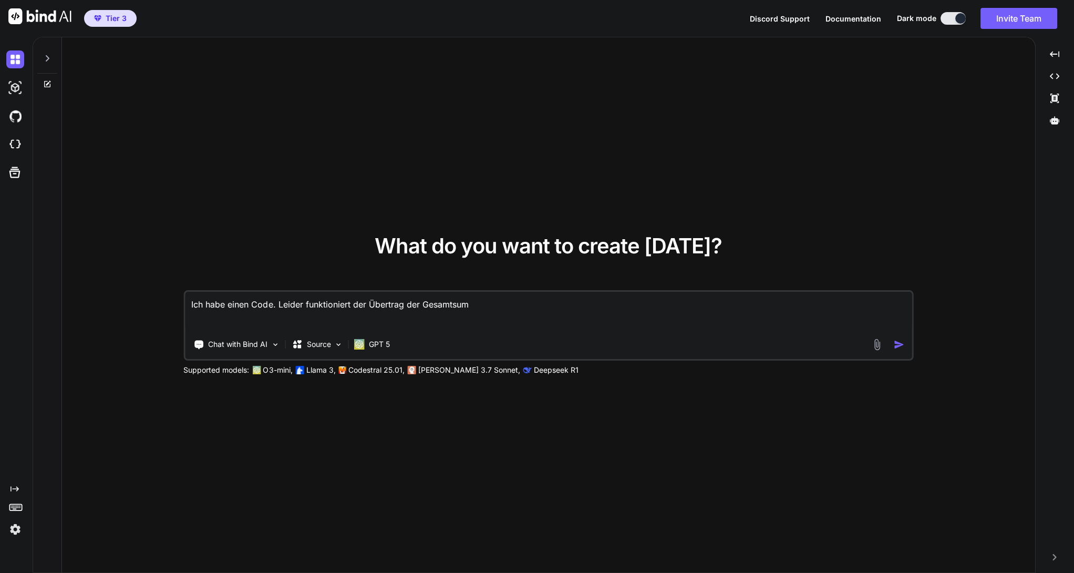
type textarea "Ich habe einen Code. Leider funktioniert der Übertrag der Gesamtsumm"
type textarea "x"
type textarea "Ich habe einen Code. Leider funktioniert der Übertrag der Gesamtsumme"
type textarea "x"
type textarea "Ich habe einen Code. Leider funktioniert der Übertrag der Gesamtsumme"
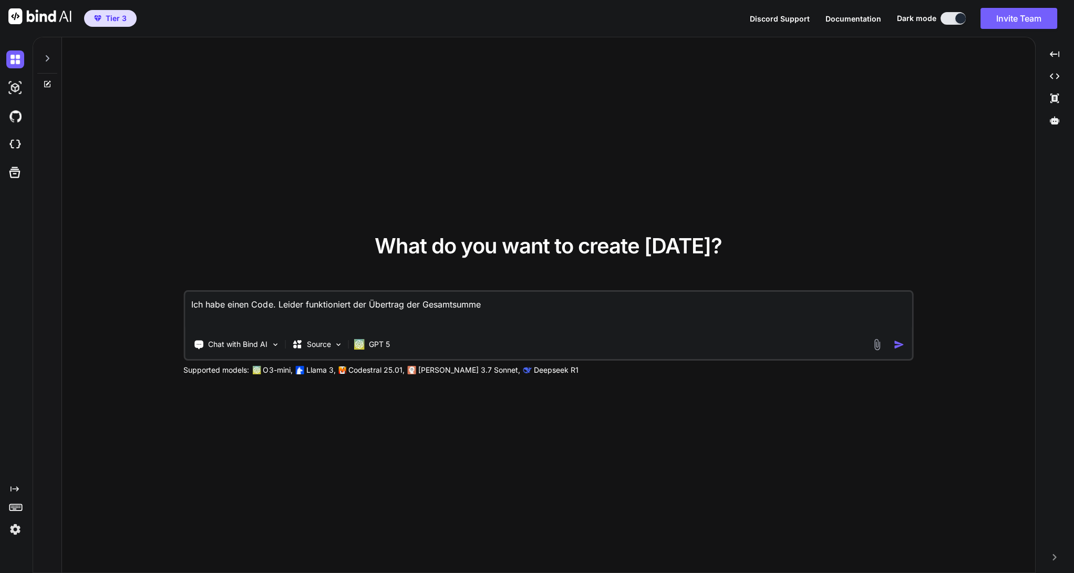
type textarea "x"
type textarea "Ich habe einen Code. Leider funktioniert der Übertrag der Gesamtsumme n"
type textarea "x"
type textarea "Ich habe einen Code. Leider funktioniert der Übertrag der Gesamtsumme ni"
type textarea "x"
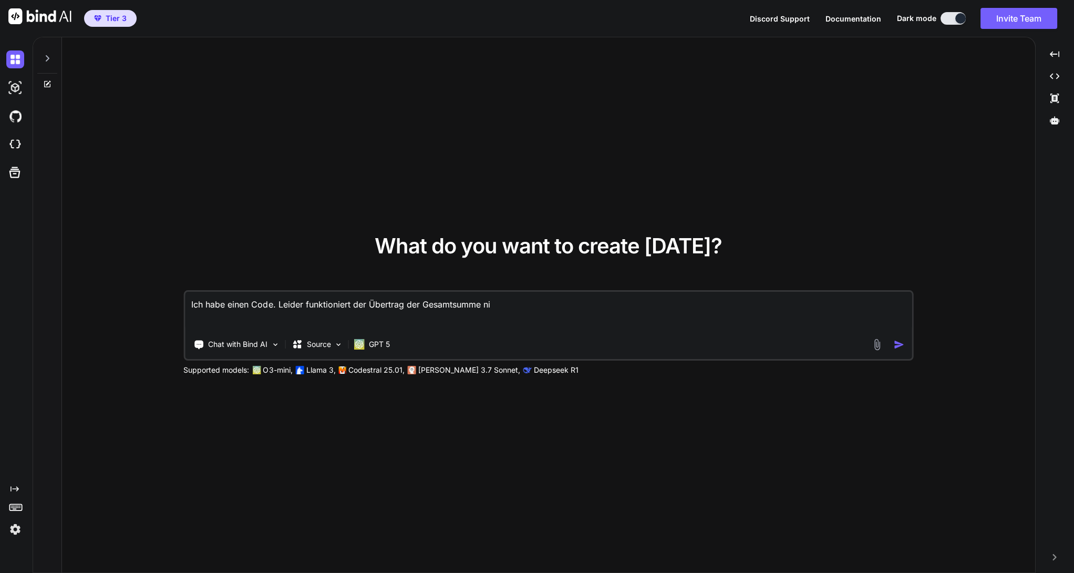
type textarea "Ich habe einen Code. Leider funktioniert der Übertrag der Gesamtsumme nic"
type textarea "x"
type textarea "Ich habe einen Code. Leider funktioniert der Übertrag der Gesamtsumme nich"
type textarea "x"
type textarea "Ich habe einen Code. Leider funktioniert der Übertrag der Gesamtsumme nicht"
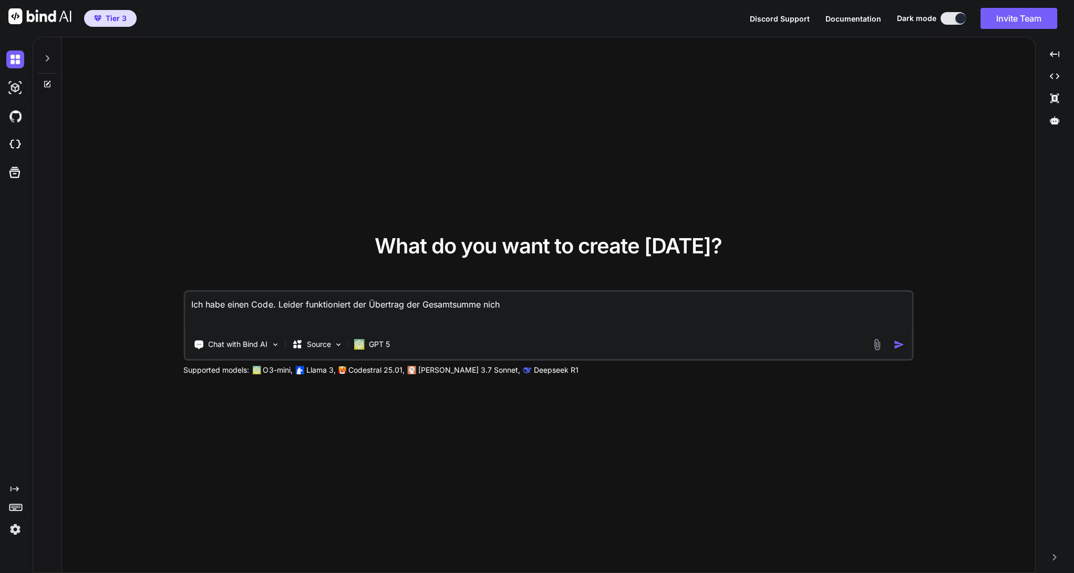
type textarea "x"
type textarea "Ich habe einen Code. Leider funktioniert der Übertrag der Gesamtsumme nicht"
type textarea "x"
type textarea "Ich habe einen Code. Leider funktioniert der Übertrag der Gesamtsumme nicht i"
type textarea "x"
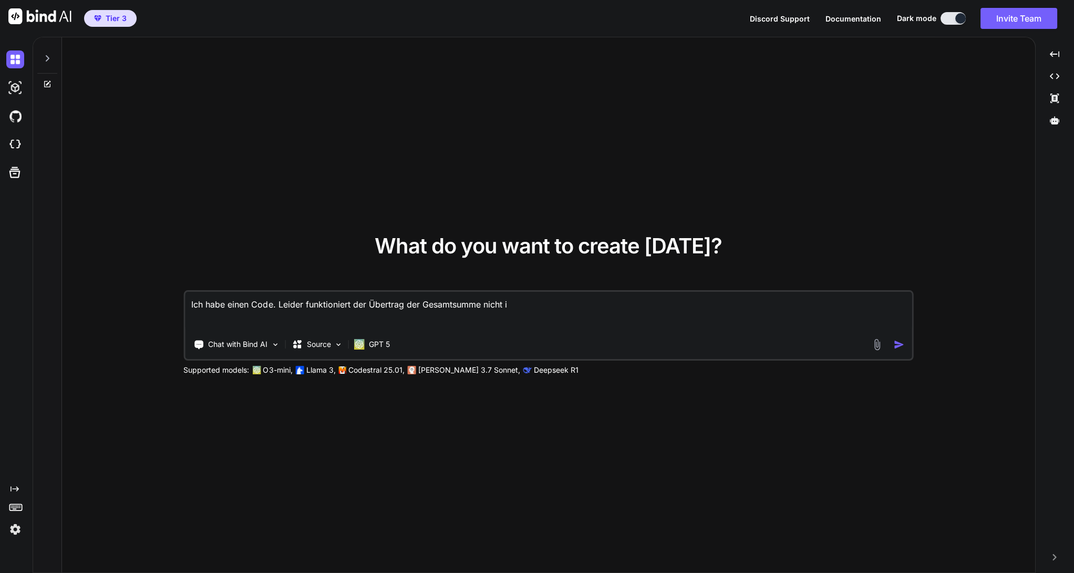
type textarea "Ich habe einen Code. Leider funktioniert der Übertrag der Gesamtsumme nicht in"
type textarea "x"
type textarea "Ich habe einen Code. Leider funktioniert der Übertrag der Gesamtsumme nicht in"
type textarea "x"
type textarea "Ich habe einen Code. Leider funktioniert der Übertrag der Gesamtsumme nicht in P"
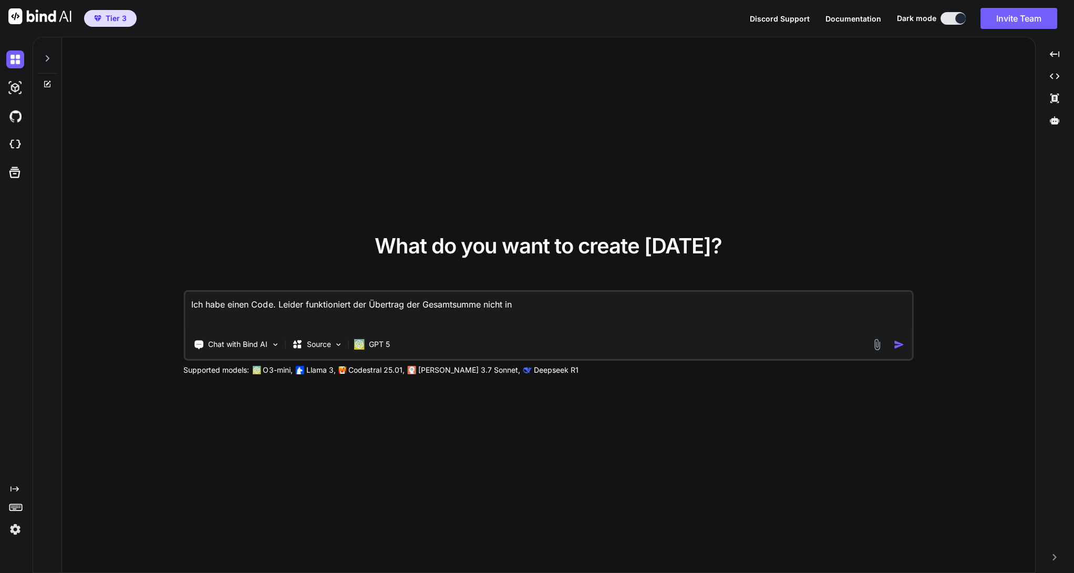
type textarea "x"
type textarea "Ich habe einen Code. Leider funktioniert der Übertrag der Gesamtsumme nicht in …"
type textarea "x"
type textarea "Ich habe einen Code. Leider funktioniert der Übertrag der Gesamtsumme nicht in …"
type textarea "x"
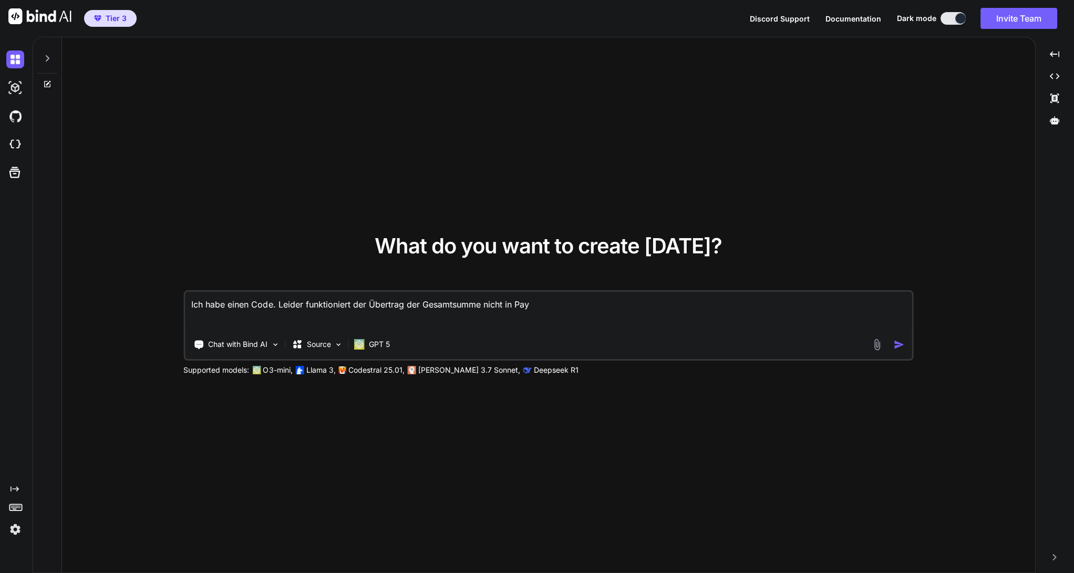
type textarea "Ich habe einen Code. Leider funktioniert der Übertrag der Gesamtsumme nicht in …"
type textarea "x"
type textarea "Ich habe einen Code. Leider funktioniert der Übertrag der Gesamtsumme nicht in …"
type textarea "x"
type textarea "Ich habe einen Code. Leider funktioniert der Übertrag der Gesamtsumme nicht in …"
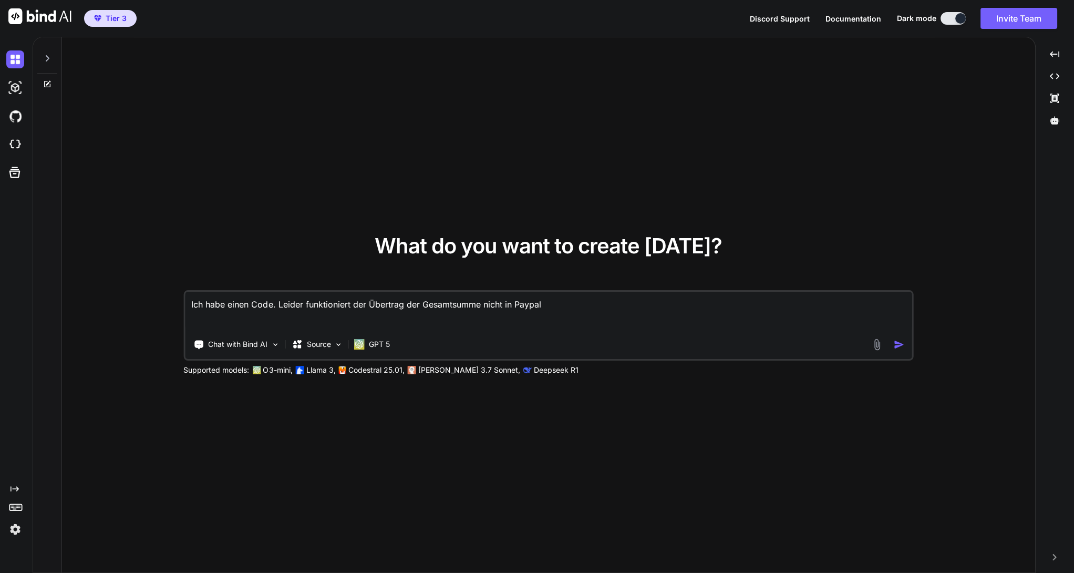
type textarea "x"
type textarea "Ich habe einen Code. Leider funktioniert der Übertrag der Gesamtsumme nicht in …"
type textarea "x"
type textarea "Ich habe einen Code. Leider funktioniert der Übertrag der Gesamtsumme nicht in …"
type textarea "x"
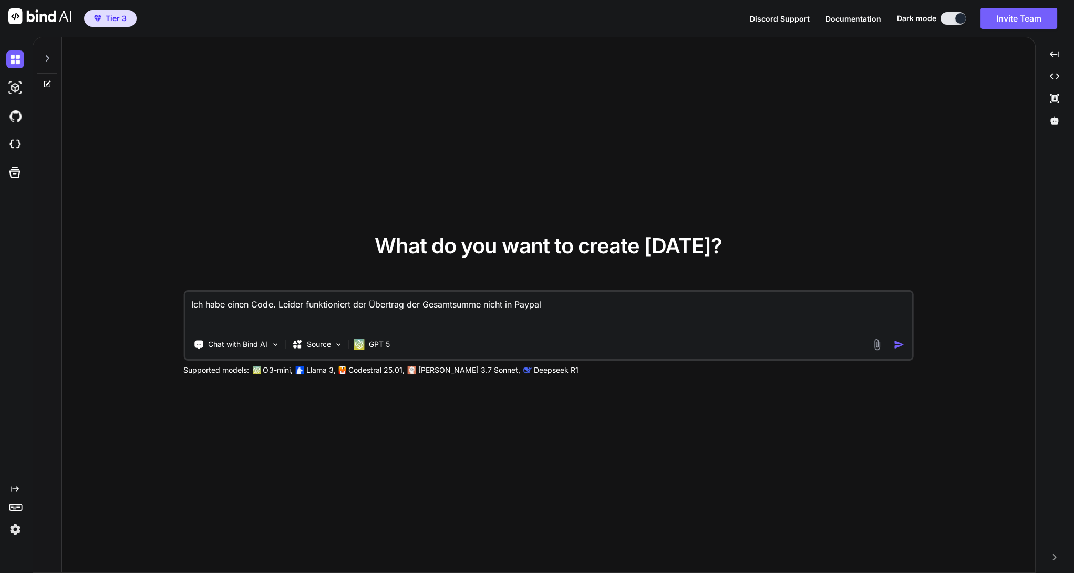
type textarea "Ich habe einen Code. Leider funktioniert der Übertrag der Gesamtsumme nicht in …"
type textarea "x"
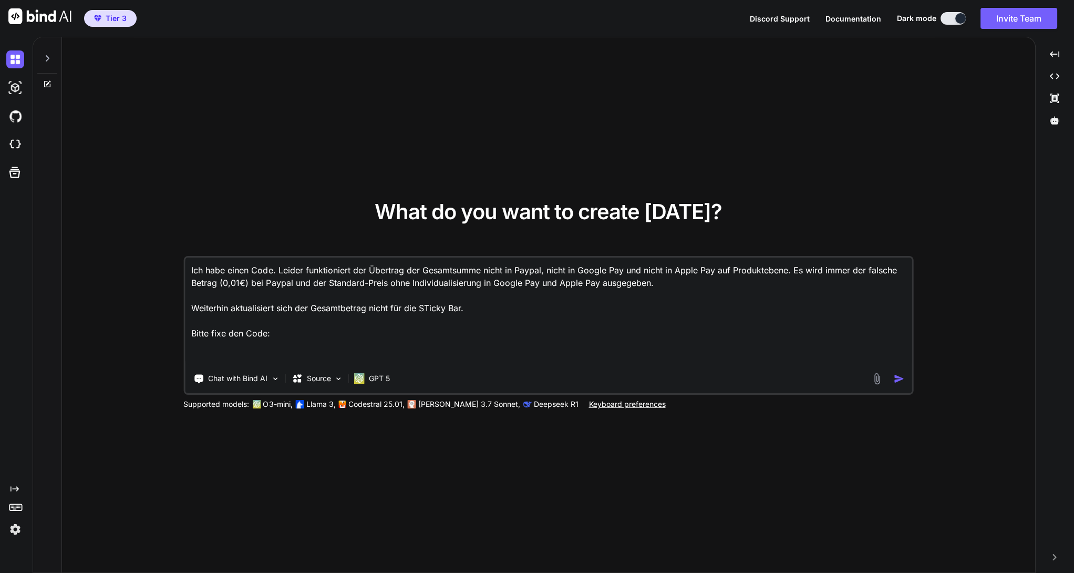
paste textarea "<?lor // ======================================================= // Ipsumdolors…"
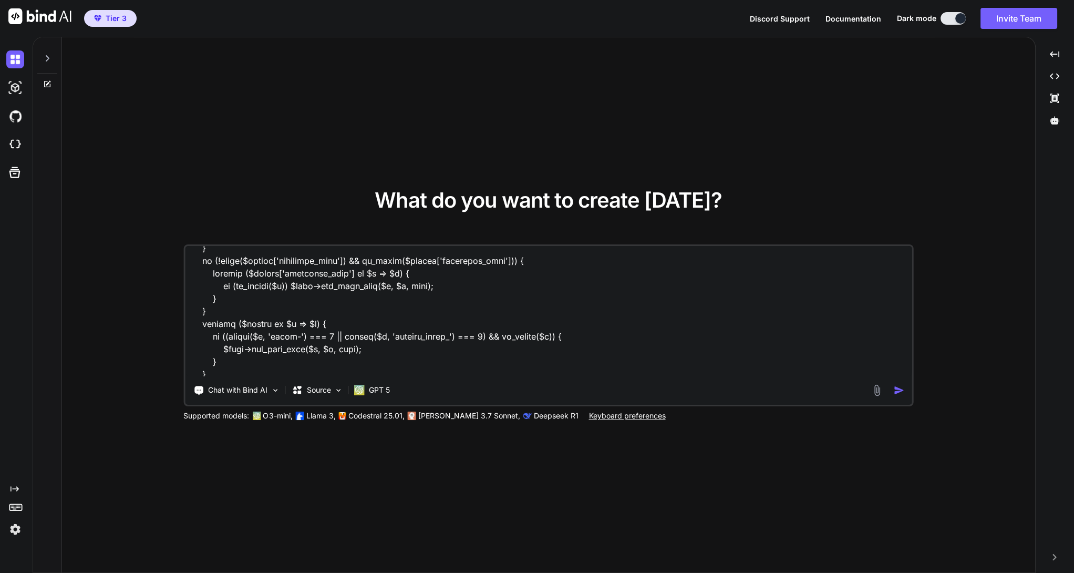
click at [896, 391] on img "button" at bounding box center [898, 389] width 11 height 11
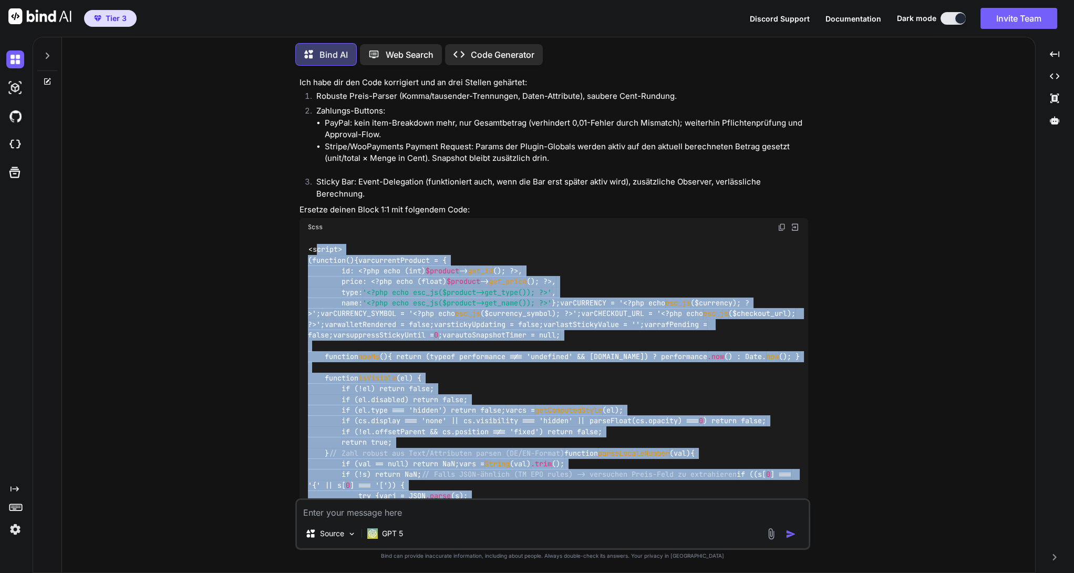
scroll to position [2442, 0]
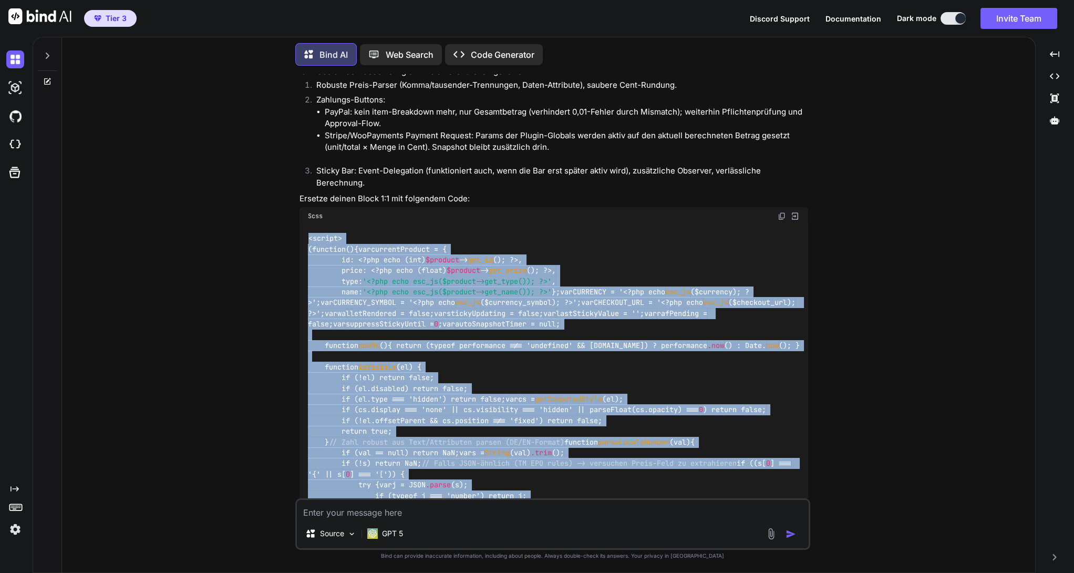
drag, startPoint x: 346, startPoint y: 311, endPoint x: 306, endPoint y: 210, distance: 109.1
copy div "<script> (function(){ var currentProduct = { id: <?php echo (int) $product -> g…"
click at [963, 329] on div "You Bind AI Danke für den ausführlichen Code. Die geschilderten Symptome deuten…" at bounding box center [552, 323] width 964 height 498
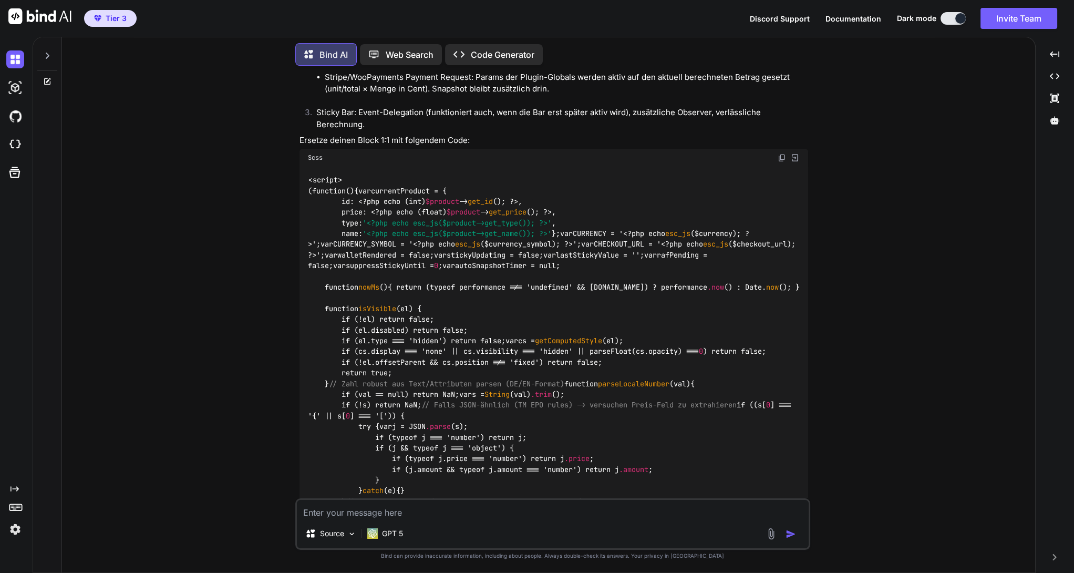
click at [397, 517] on textarea at bounding box center [553, 509] width 512 height 19
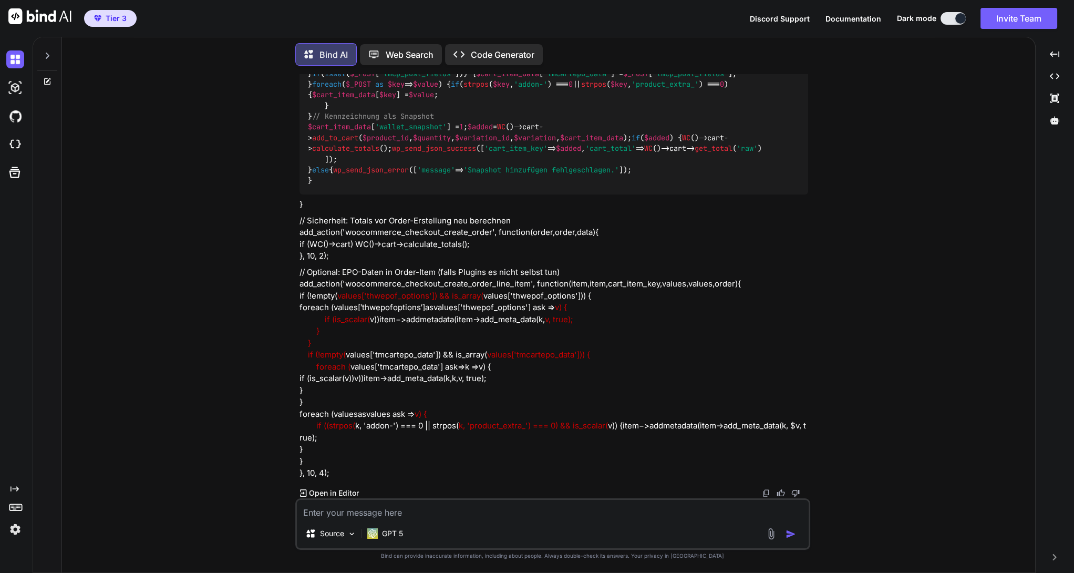
scroll to position [18078, 0]
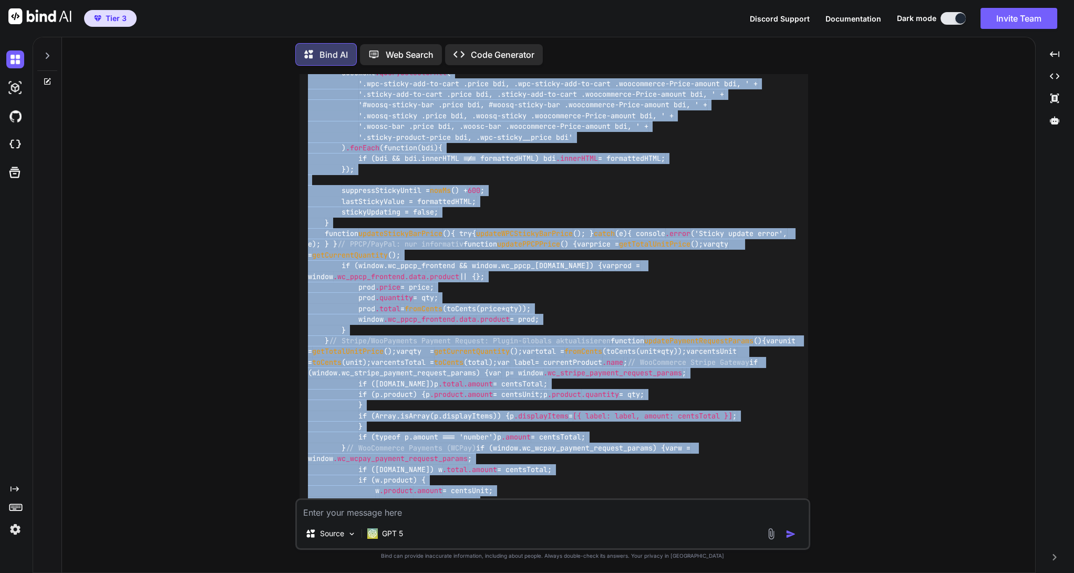
scroll to position [11016, 0]
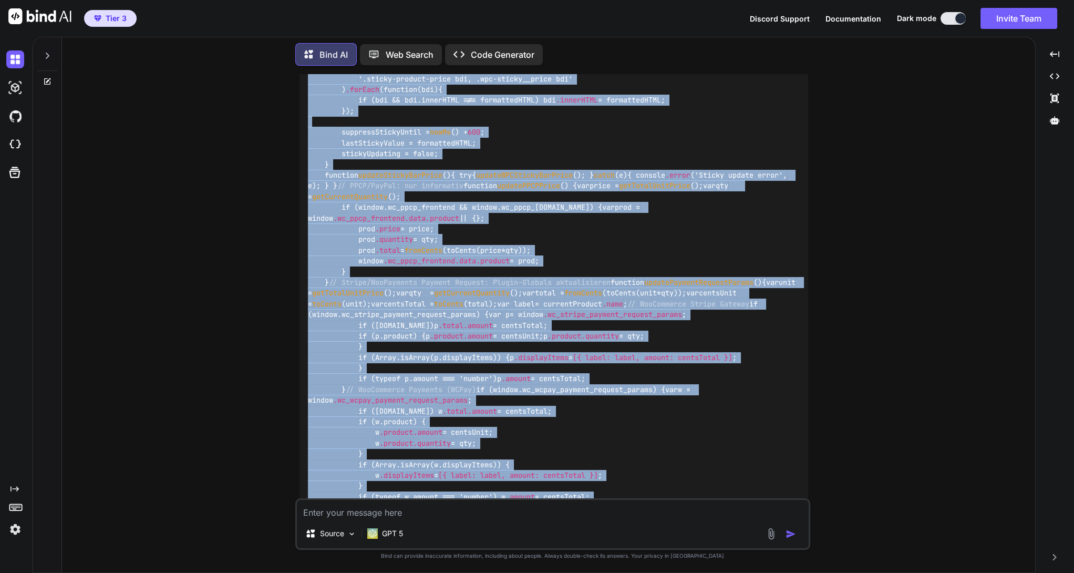
drag, startPoint x: 347, startPoint y: 397, endPoint x: 307, endPoint y: 242, distance: 159.4
copy code "<script> (function(){ // CSS.escape Fallback if (!window.CSS) window .CSS = {};…"
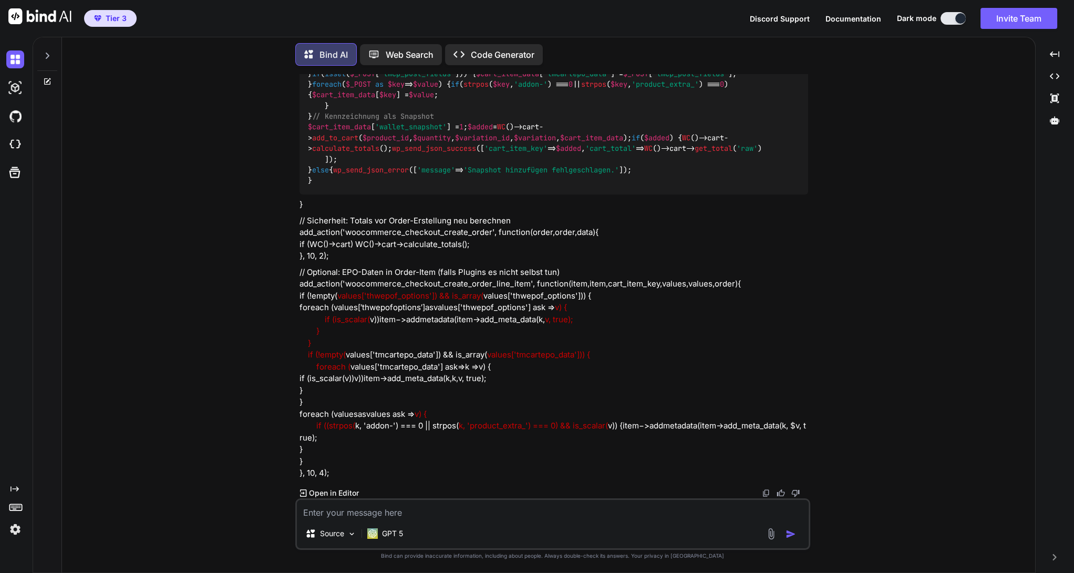
scroll to position [18136, 0]
drag, startPoint x: 298, startPoint y: 182, endPoint x: 657, endPoint y: 305, distance: 379.2
click at [657, 305] on div "You Bind AI Danke für den ausführlichen Code. Die geschilderten Symptome deuten…" at bounding box center [553, 286] width 513 height 424
copy div "}, 98); // ======================================================= // Serversei…"
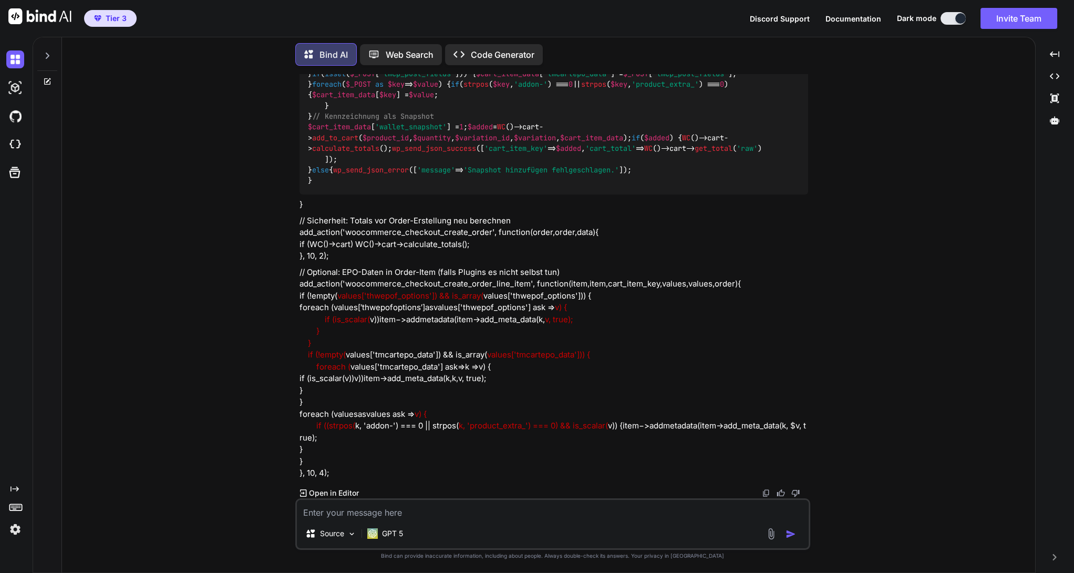
drag, startPoint x: 303, startPoint y: 160, endPoint x: 646, endPoint y: 221, distance: 348.3
copy p "/ Pre-Add Snapshot für Apple Pay / Google Pay (Payment Request) add_action('wp_…"
drag, startPoint x: 654, startPoint y: 220, endPoint x: 295, endPoint y: 144, distance: 367.0
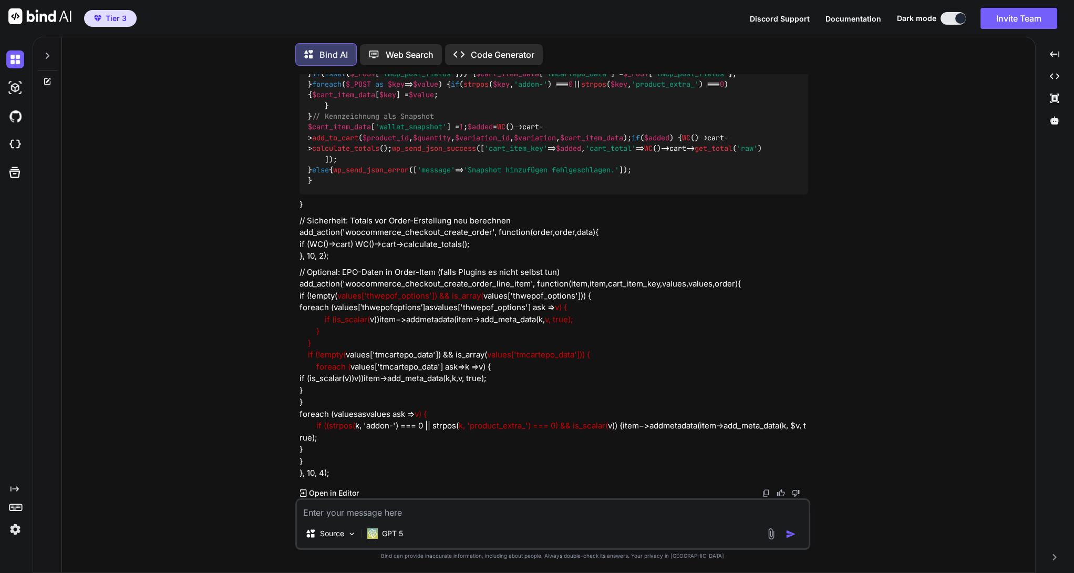
click at [295, 144] on div "You Bind AI Danke für den ausführlichen Code. Die geschilderten Symptome deuten…" at bounding box center [552, 323] width 515 height 498
copy div "} // Pre-Add Snapshot für Apple Pay / Google Pay (Payment Request) add_action('…"
drag, startPoint x: 310, startPoint y: 257, endPoint x: 484, endPoint y: 339, distance: 192.4
click at [484, 194] on div "// alten Snapshot entfernen if ( WC ()->cart) { foreach ( WC ()->cart-> get_car…" at bounding box center [553, 62] width 508 height 263
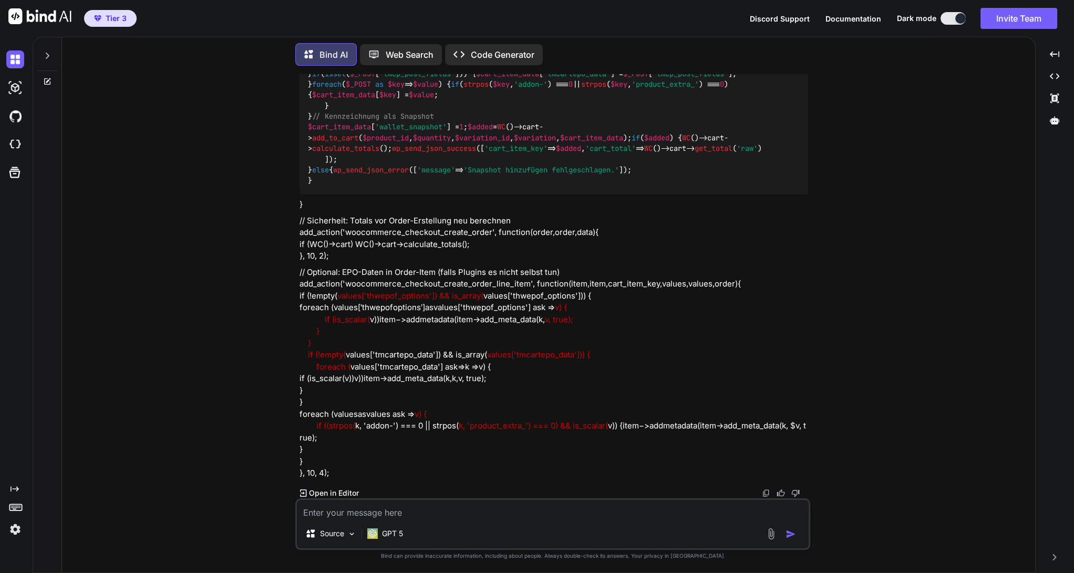
scroll to position [18895, 0]
click at [690, 194] on div "// alten Snapshot entfernen if ( WC ()->cart) { foreach ( WC ()->cart-> get_car…" at bounding box center [553, 62] width 508 height 263
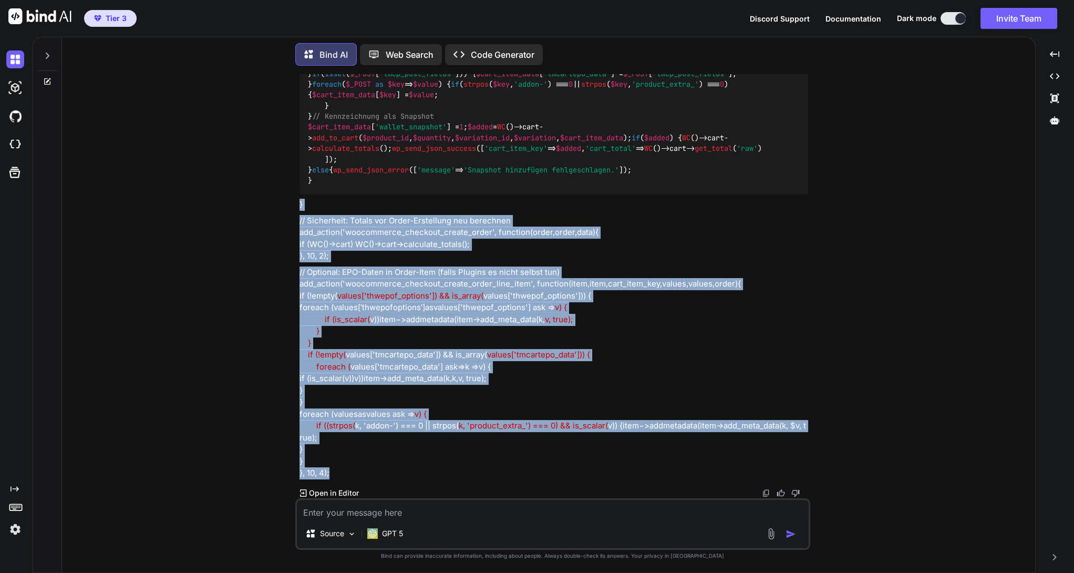
drag, startPoint x: 300, startPoint y: 205, endPoint x: 378, endPoint y: 470, distance: 275.3
copy div "} // Loremipsum: Dolors ame Conse-Adipiscing eli seddoeius tem_incidi('utlabore…"
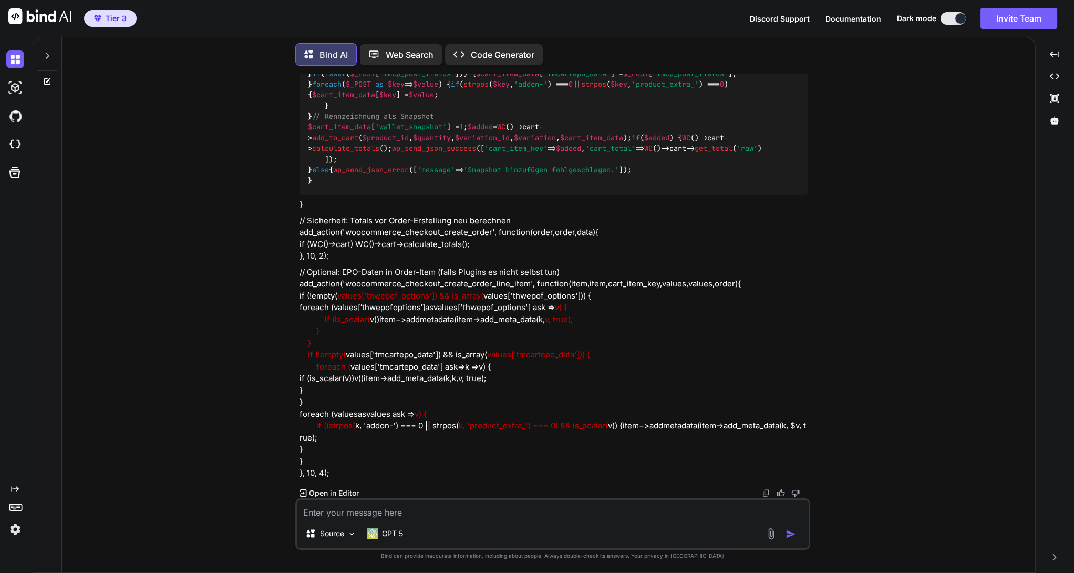
click at [352, 494] on p "Open in Editor" at bounding box center [334, 492] width 50 height 11
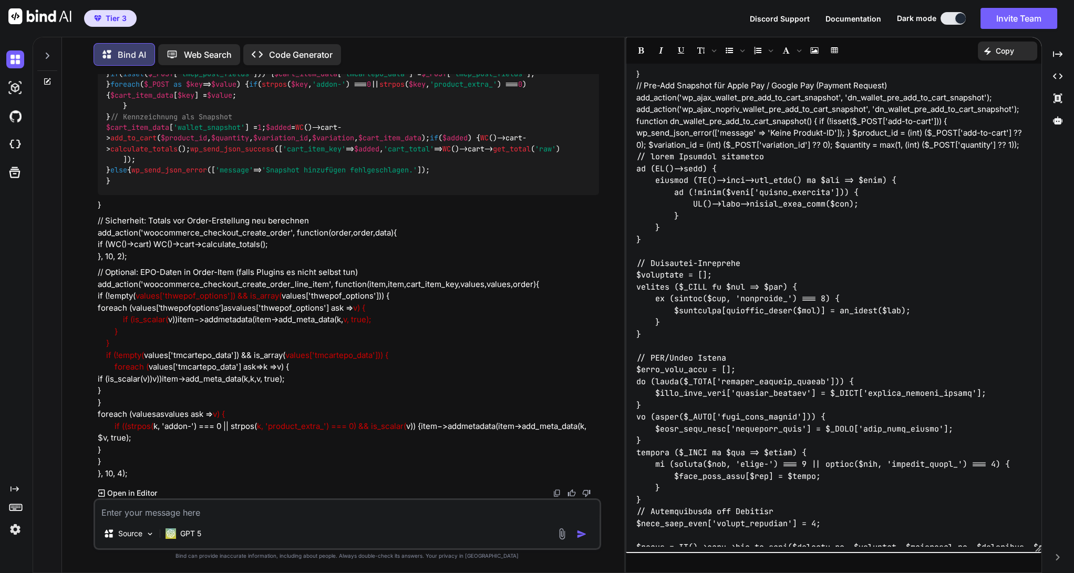
scroll to position [8426, 0]
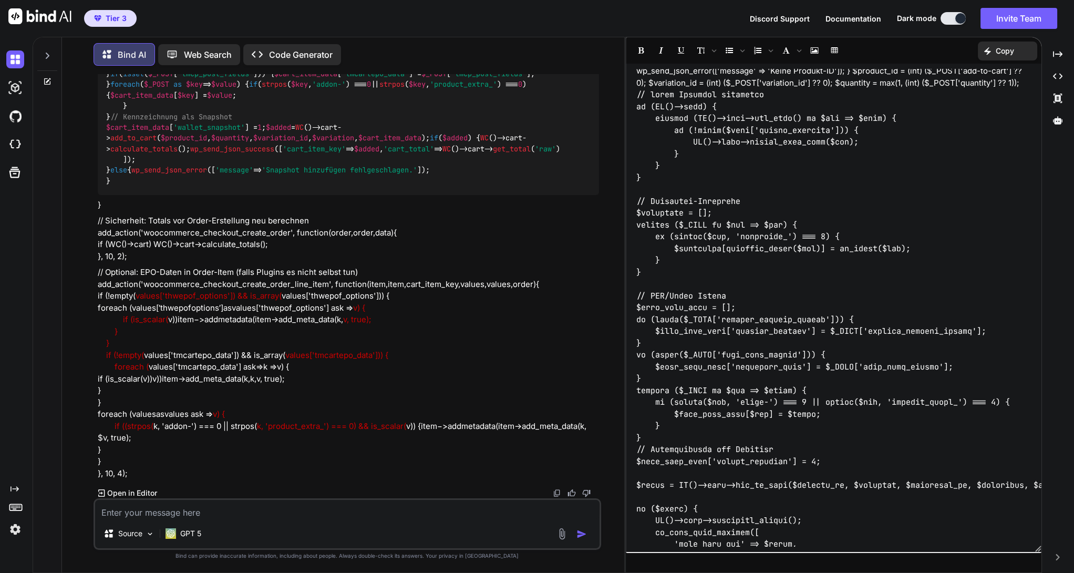
click at [1006, 47] on p "Copy" at bounding box center [1004, 51] width 18 height 11
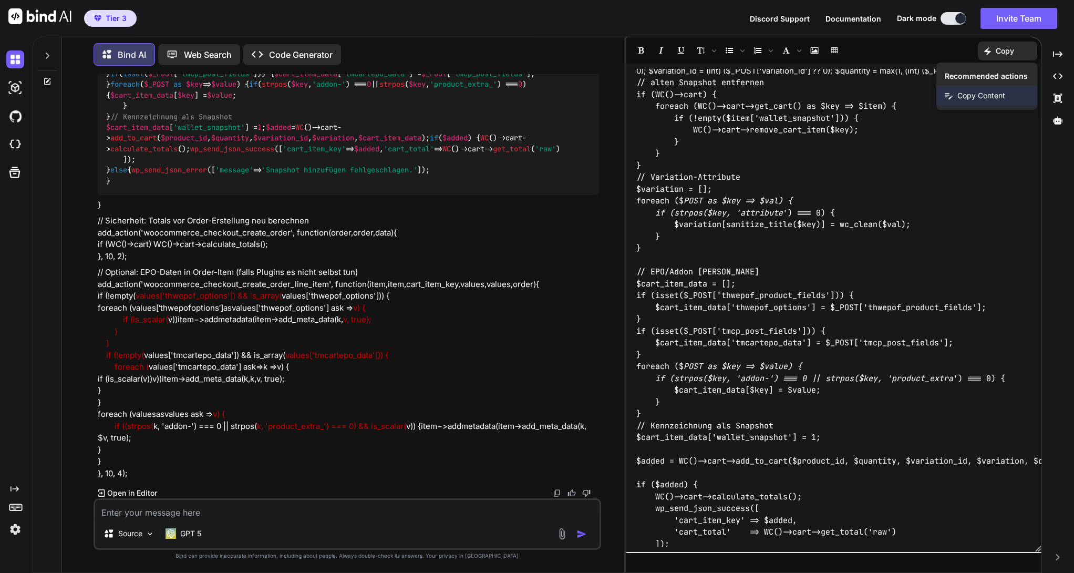
click at [980, 95] on span "Copy Content" at bounding box center [981, 95] width 48 height 11
click at [181, 510] on textarea at bounding box center [347, 509] width 504 height 19
click at [168, 513] on textarea at bounding box center [347, 509] width 504 height 19
click at [192, 537] on p "GPT 5" at bounding box center [190, 533] width 21 height 11
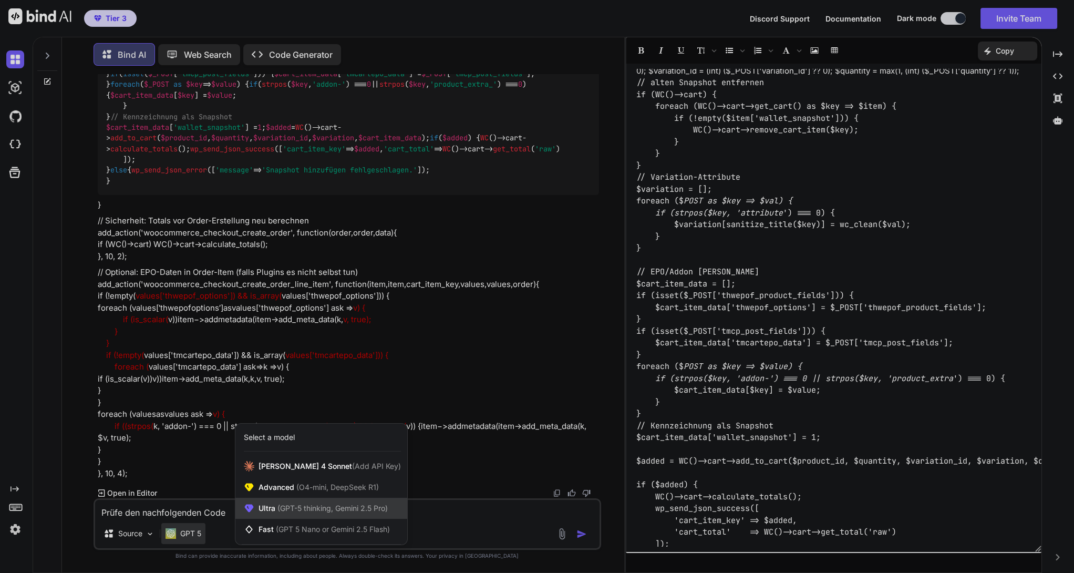
click at [293, 511] on span "(GPT-5 thinking, Gemini 2.5 Pro)" at bounding box center [331, 507] width 112 height 9
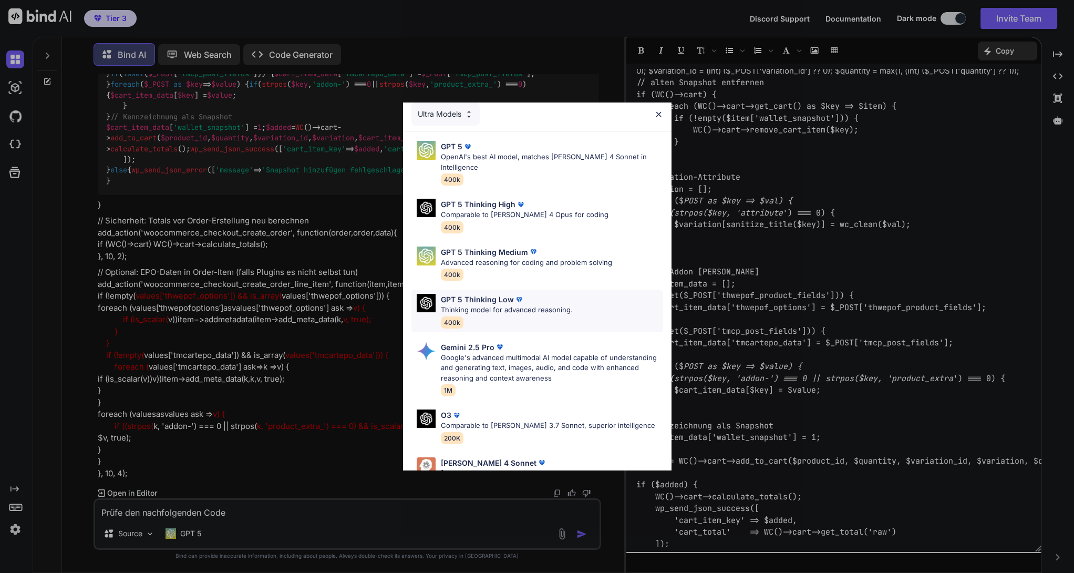
scroll to position [0, 0]
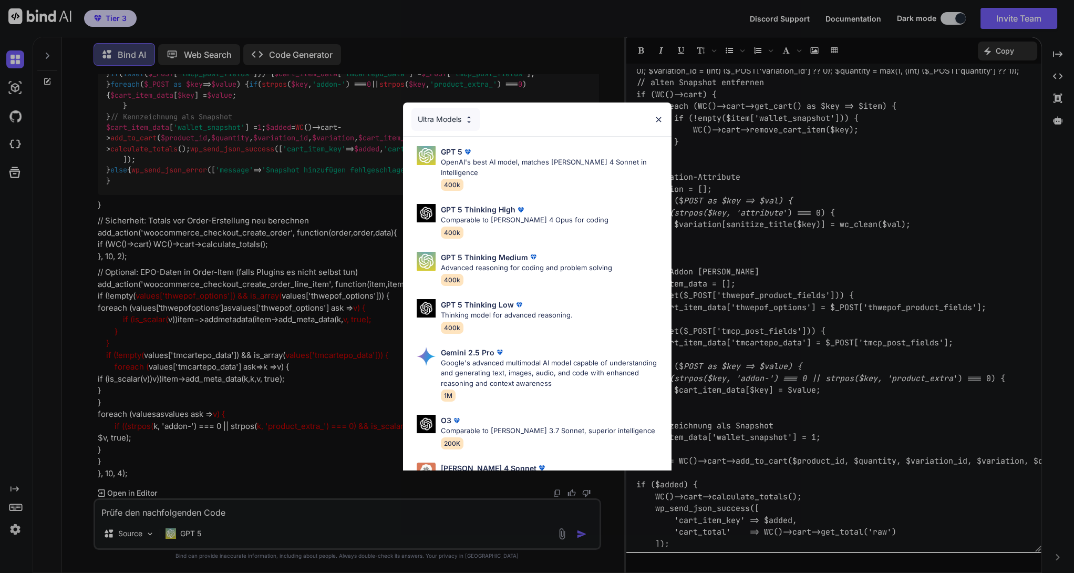
click at [201, 528] on div "Ultra Models GPT 5 OpenAI's best AI model, matches [PERSON_NAME] 4 Sonnet in In…" at bounding box center [537, 286] width 1074 height 573
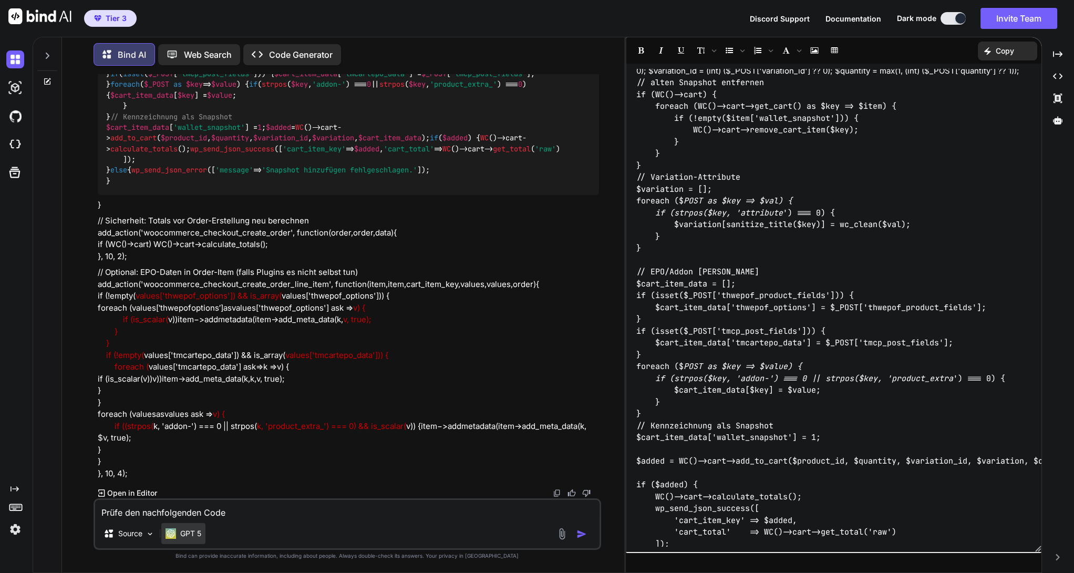
click at [192, 531] on p "GPT 5" at bounding box center [190, 533] width 21 height 11
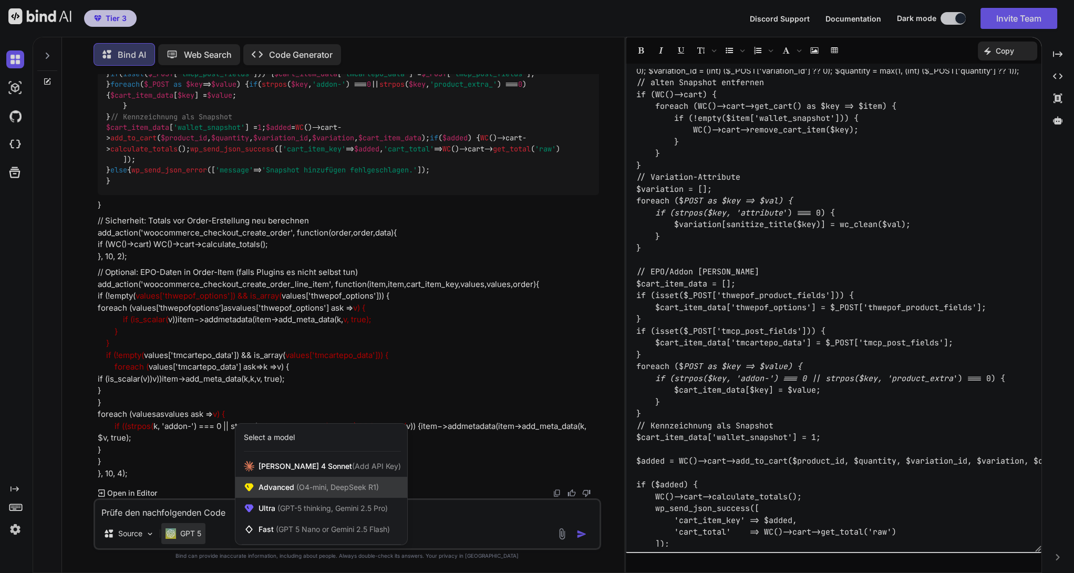
click at [305, 488] on span "(O4-mini, DeepSeek R1)" at bounding box center [336, 486] width 85 height 9
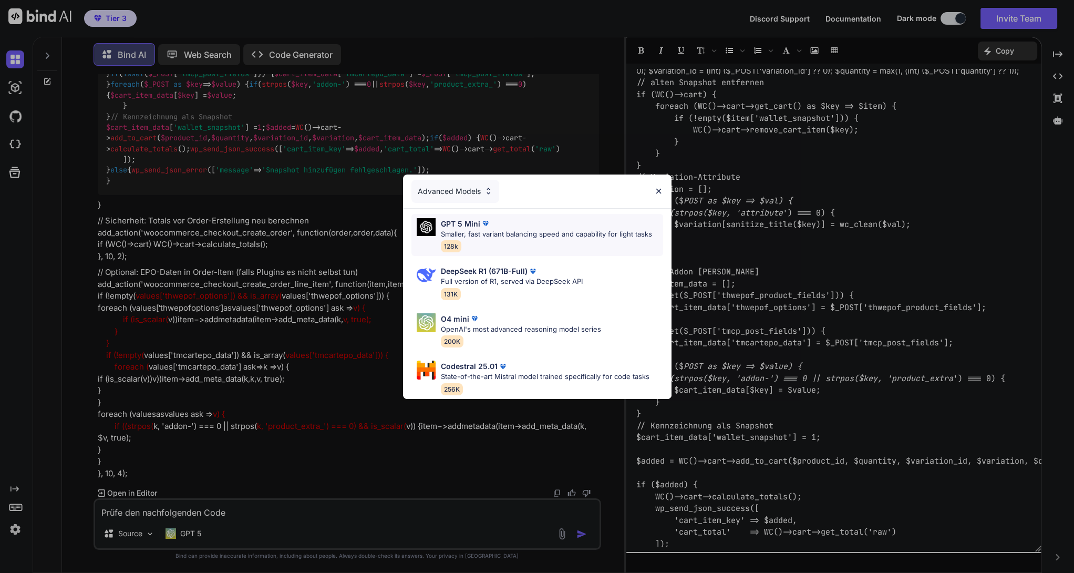
click at [481, 224] on img at bounding box center [485, 223] width 11 height 11
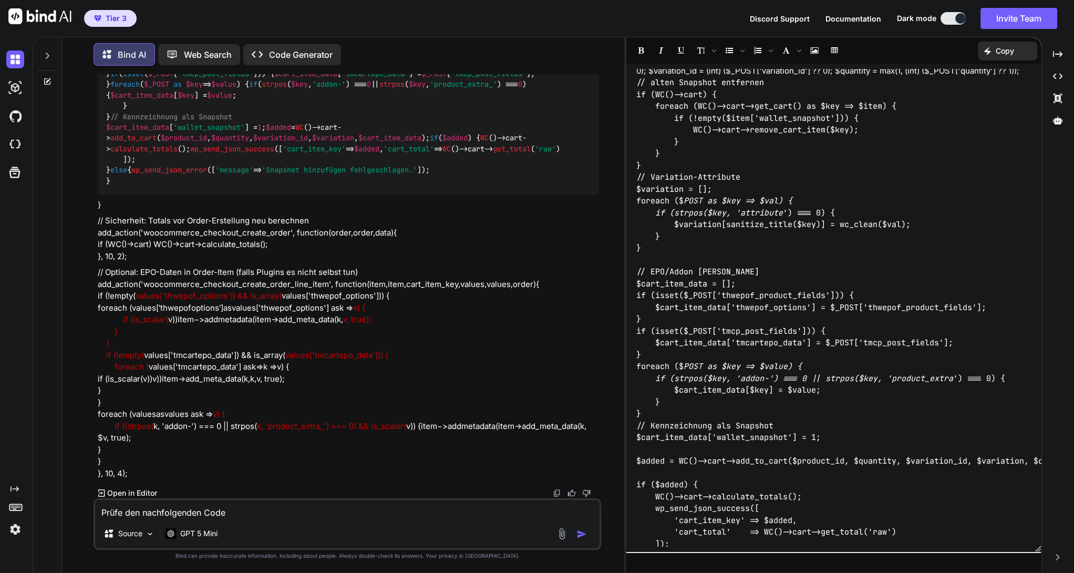
click at [231, 515] on textarea "Prüfe den nachfolgenden Code" at bounding box center [347, 509] width 504 height 19
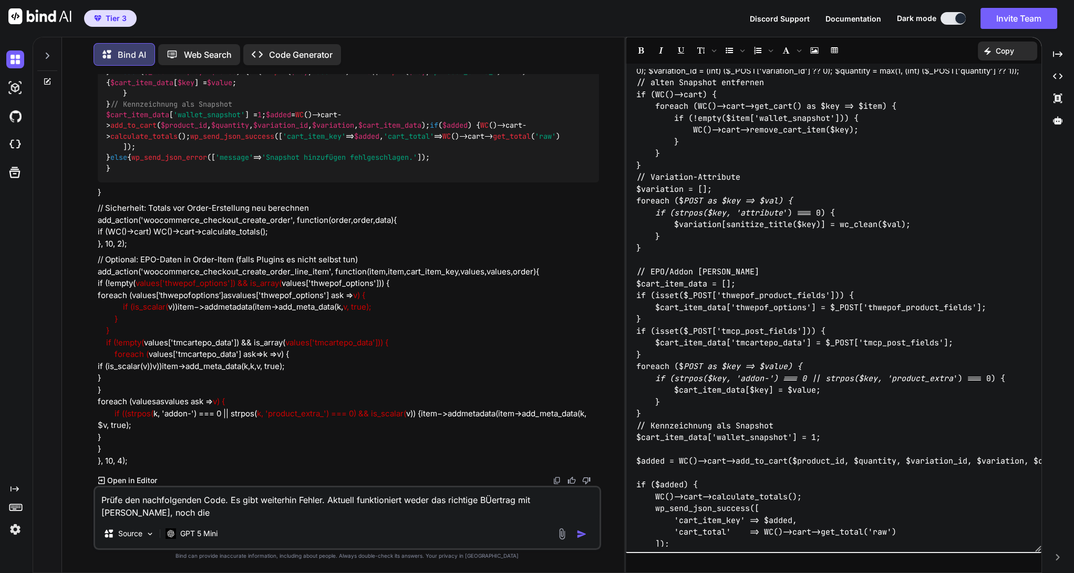
scroll to position [19442, 0]
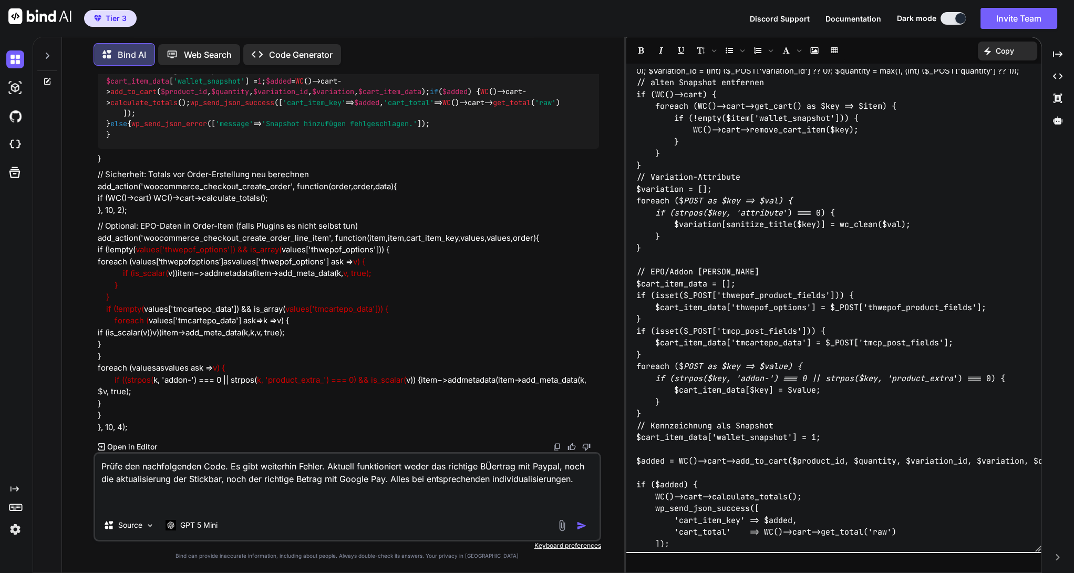
paste textarea "<?lor /* ------------------------------------------------------------- IPSUMDOL…"
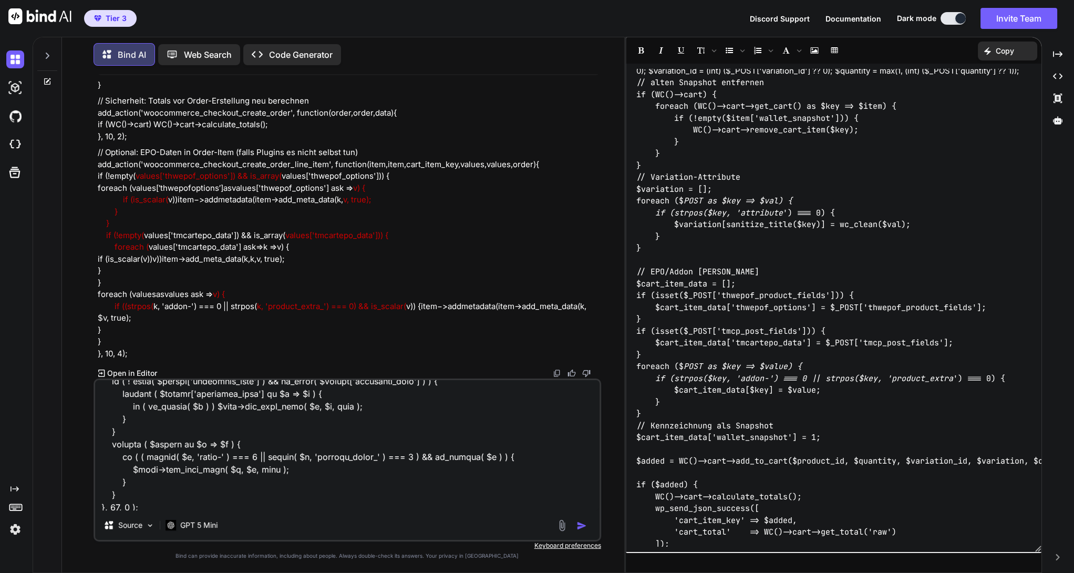
click at [580, 531] on div at bounding box center [573, 525] width 35 height 12
click at [583, 526] on img "button" at bounding box center [581, 525] width 11 height 11
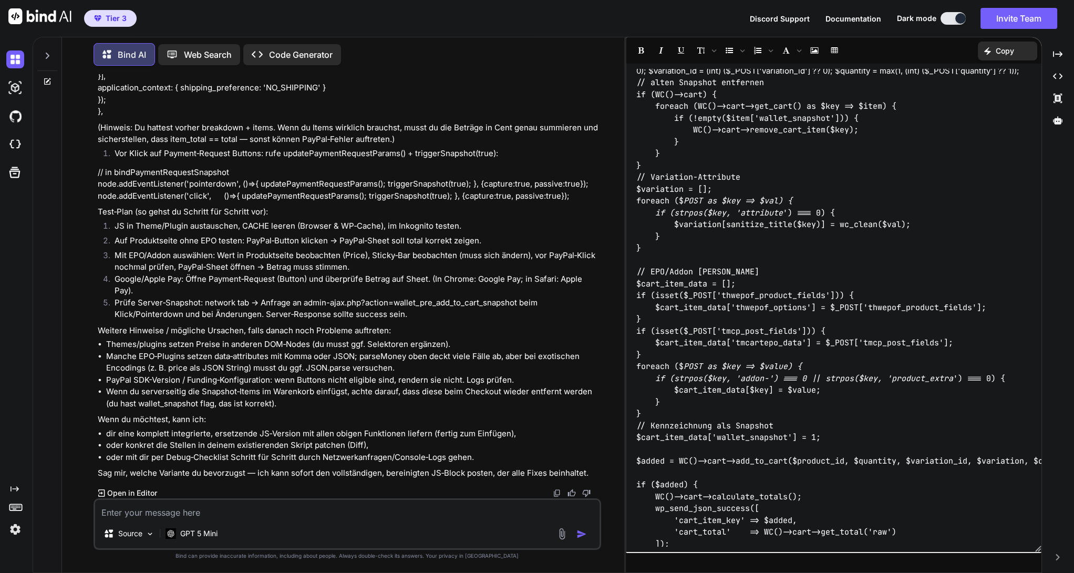
scroll to position [24278, 0]
click at [180, 511] on textarea at bounding box center [347, 509] width 504 height 19
click at [232, 506] on textarea "Ich benötige bitte eine komplett" at bounding box center [347, 509] width 504 height 19
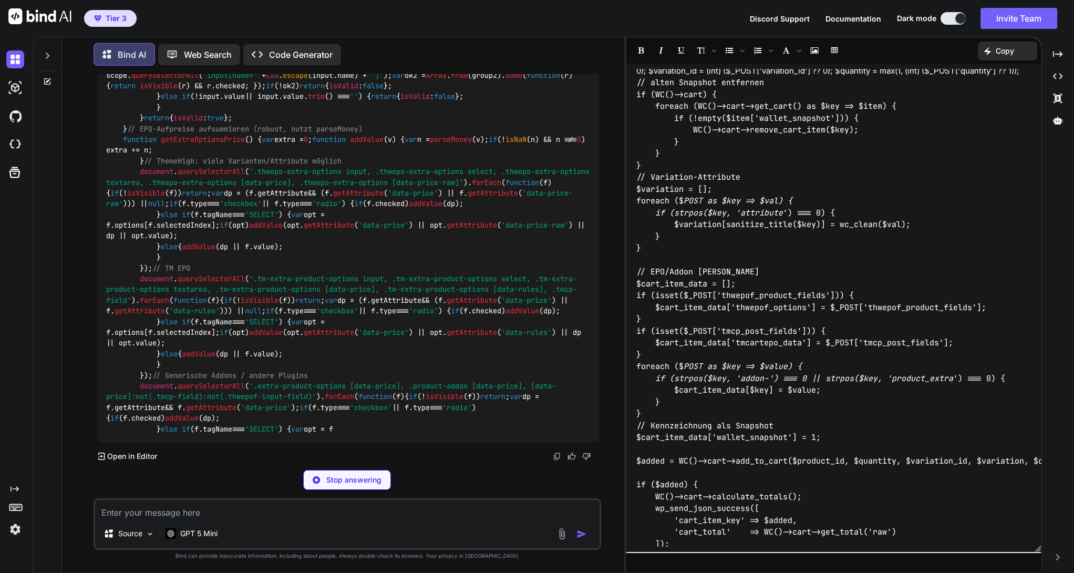
scroll to position [26806, 0]
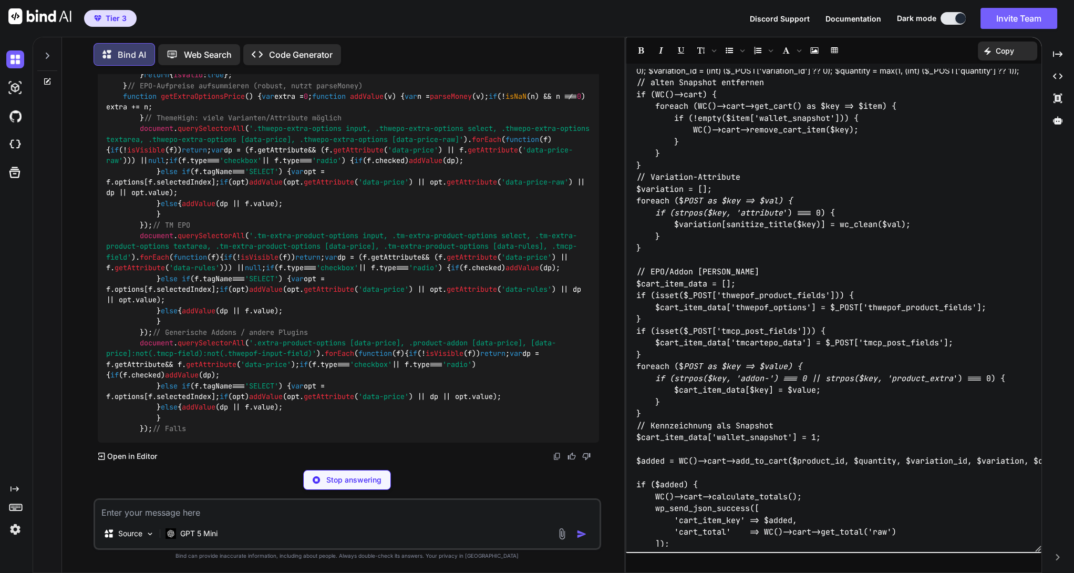
click at [282, 54] on p "Code Generator" at bounding box center [301, 54] width 64 height 13
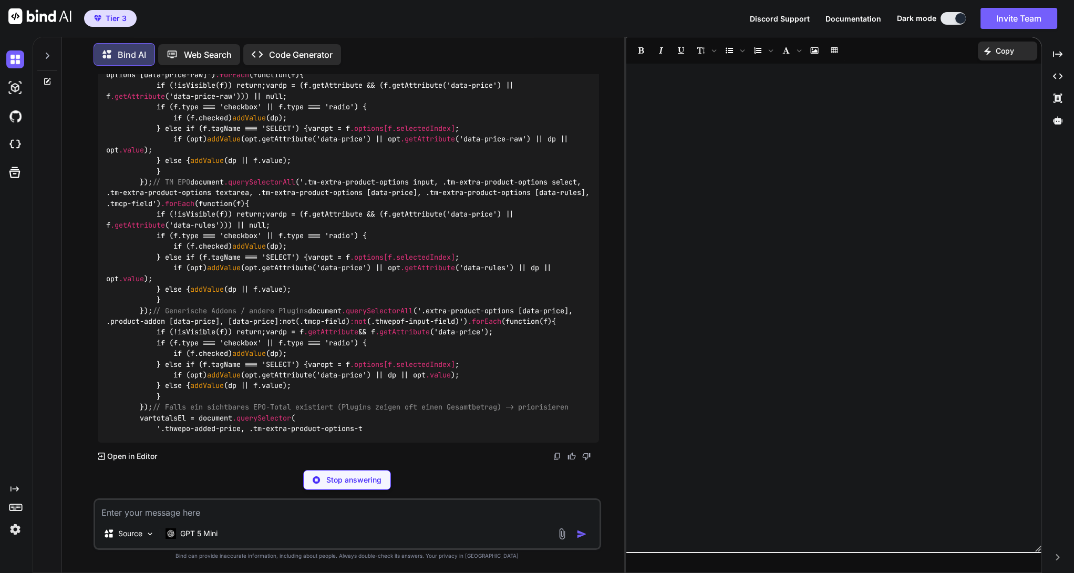
scroll to position [0, 0]
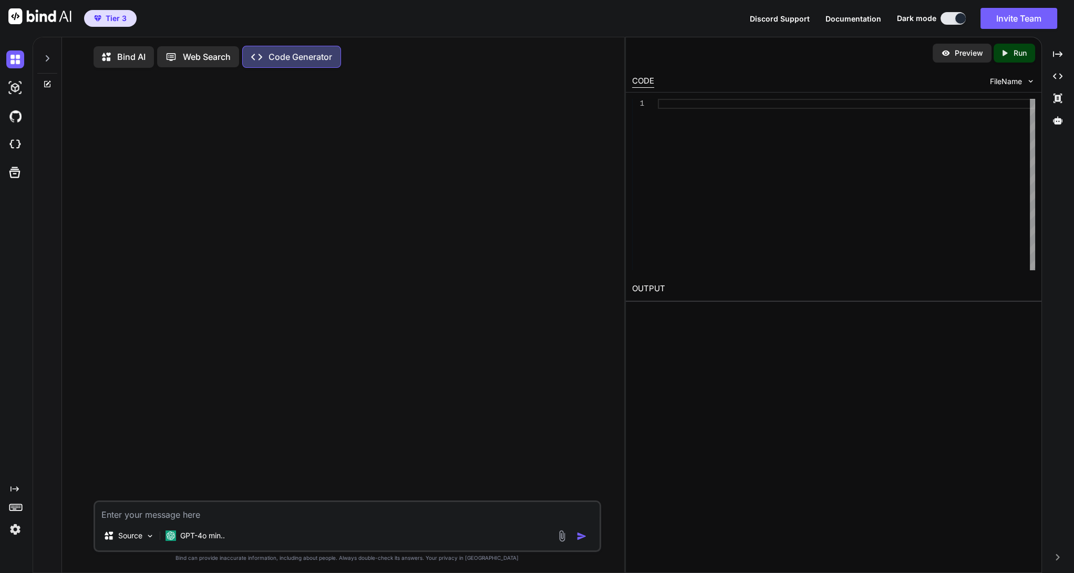
click at [683, 102] on div at bounding box center [846, 184] width 377 height 171
click at [676, 101] on div at bounding box center [846, 184] width 377 height 171
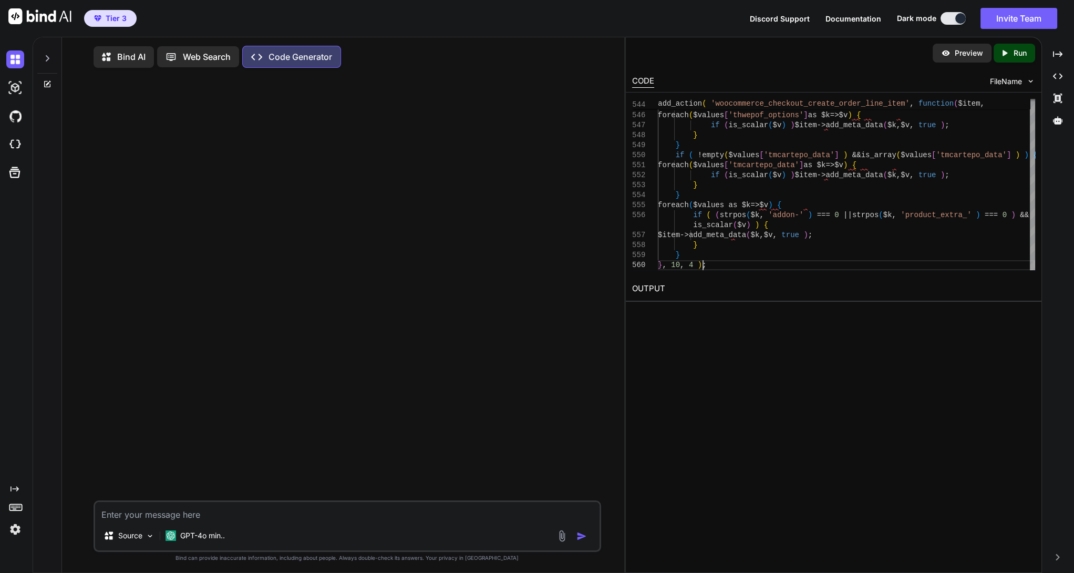
click at [742, 371] on div "Preview Created with Pixso. Run CODE FileName 545 546 547 548 549 550 551 552 5…" at bounding box center [833, 305] width 417 height 536
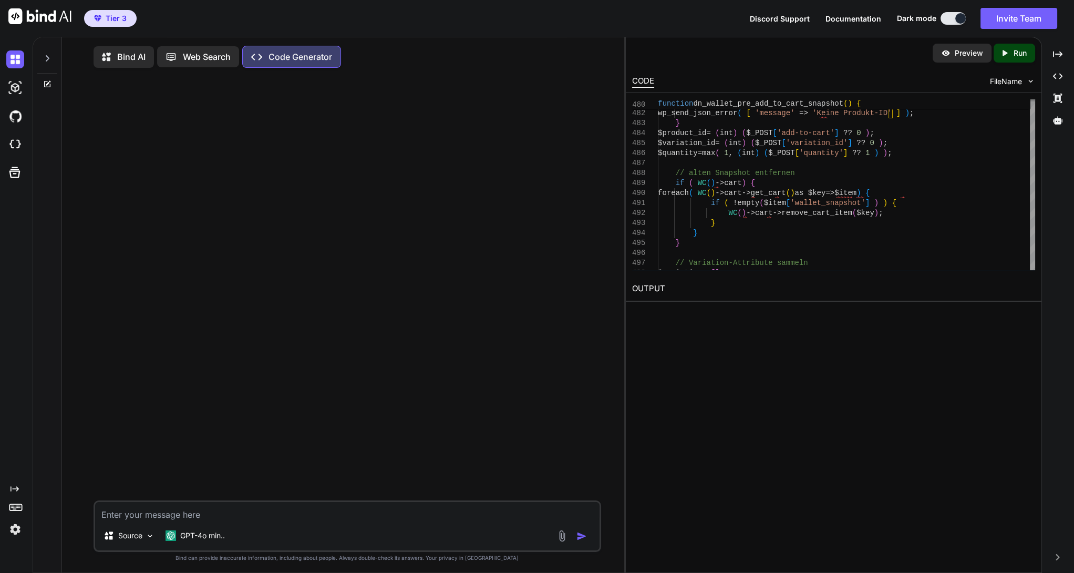
click at [1018, 58] on div "Created with Pixso. Run" at bounding box center [1013, 53] width 41 height 19
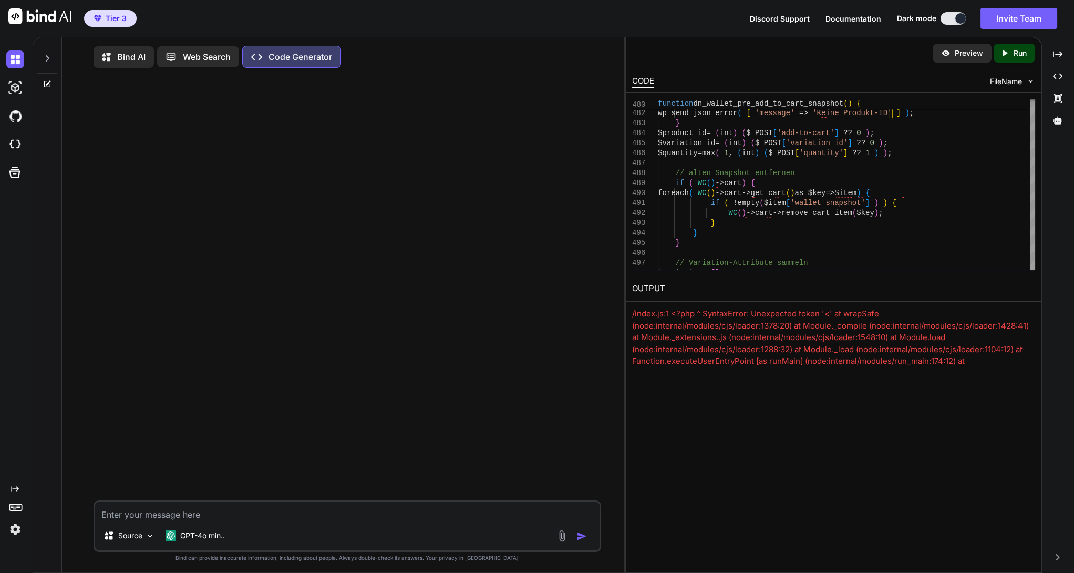
click at [208, 62] on p "Web Search" at bounding box center [207, 56] width 48 height 13
click at [131, 56] on div "Bind AI Web Search Created with Pixso. Code Generator Source GPT-4o min.. Creat…" at bounding box center [553, 305] width 1041 height 536
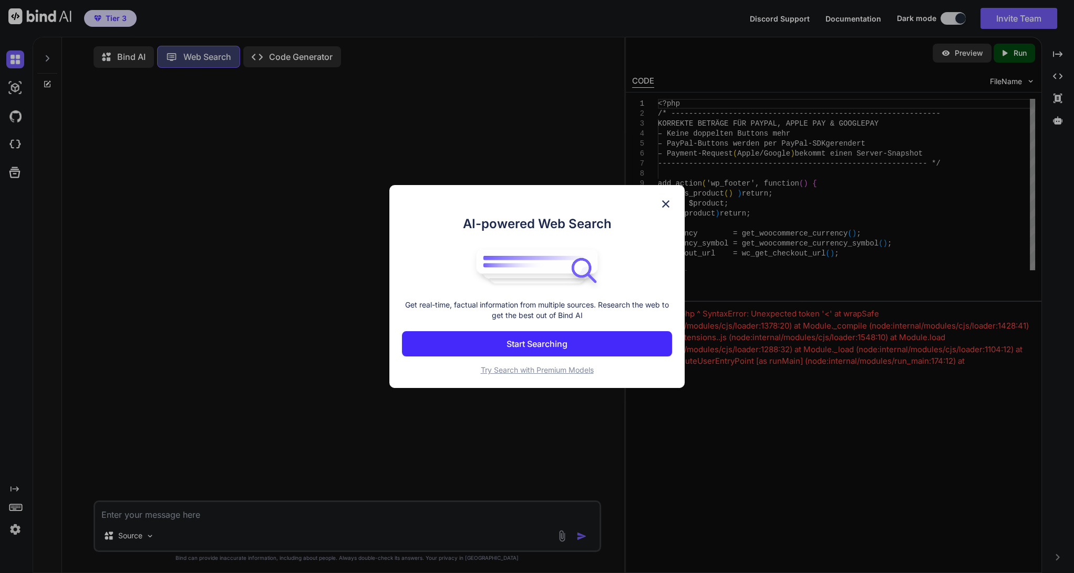
scroll to position [3, 0]
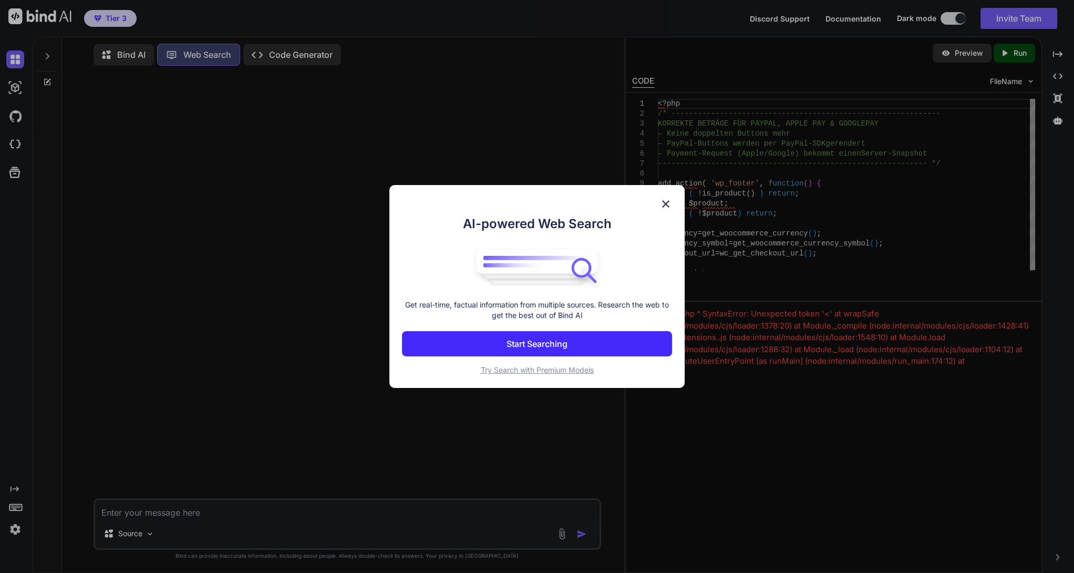
click at [664, 205] on img at bounding box center [665, 204] width 13 height 13
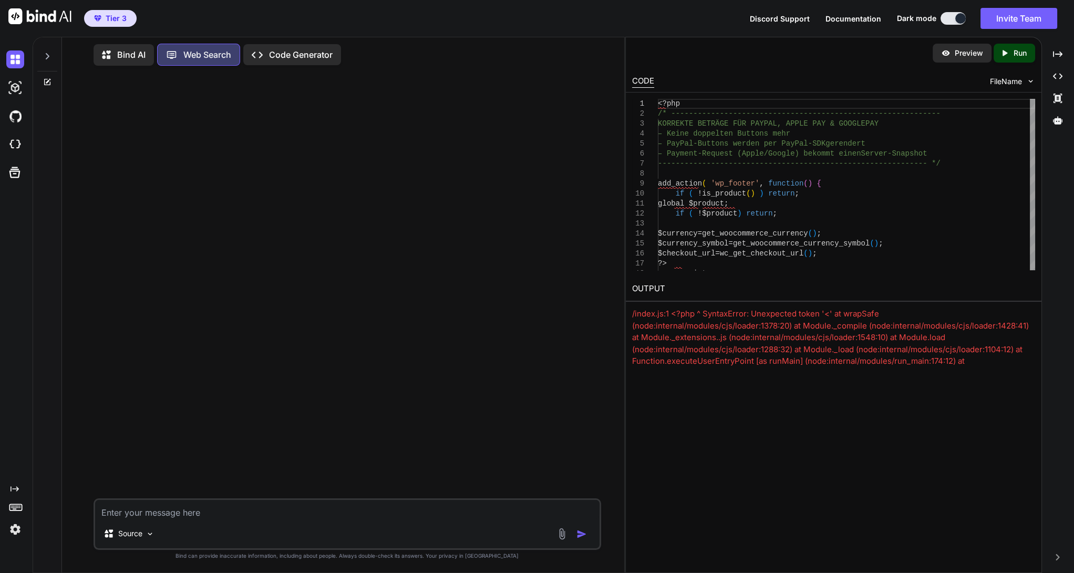
click at [130, 53] on p "Bind AI" at bounding box center [131, 54] width 28 height 13
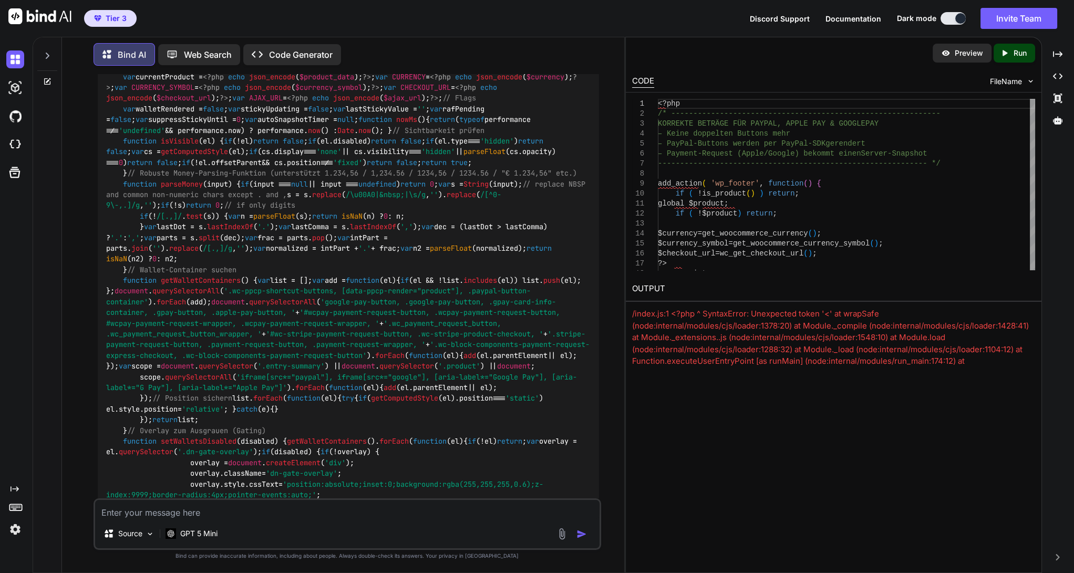
scroll to position [5342, 0]
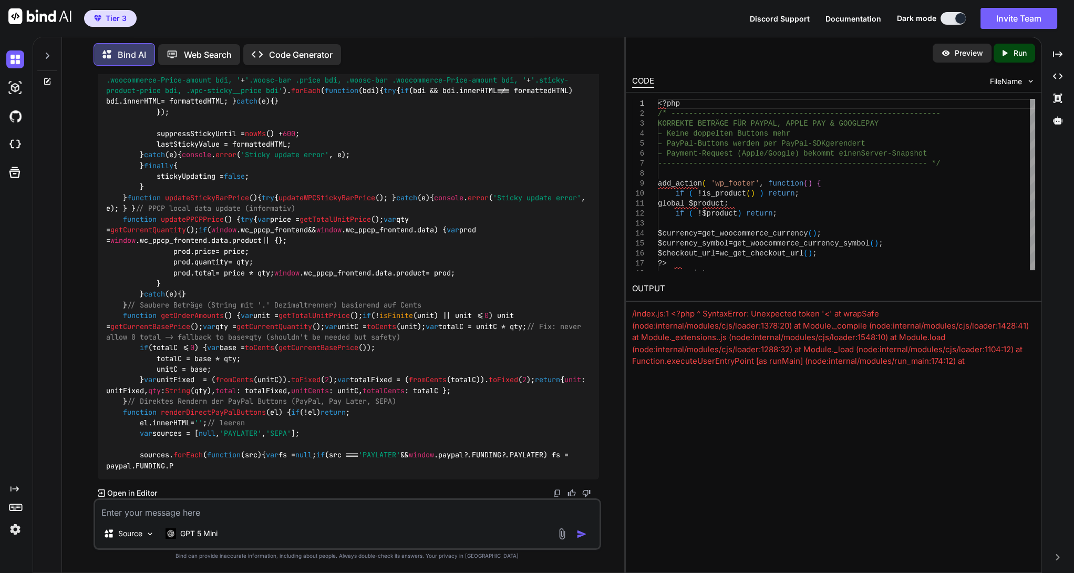
scroll to position [9369, 0]
click at [589, 491] on img at bounding box center [586, 492] width 8 height 8
click at [199, 512] on textarea at bounding box center [347, 509] width 504 height 19
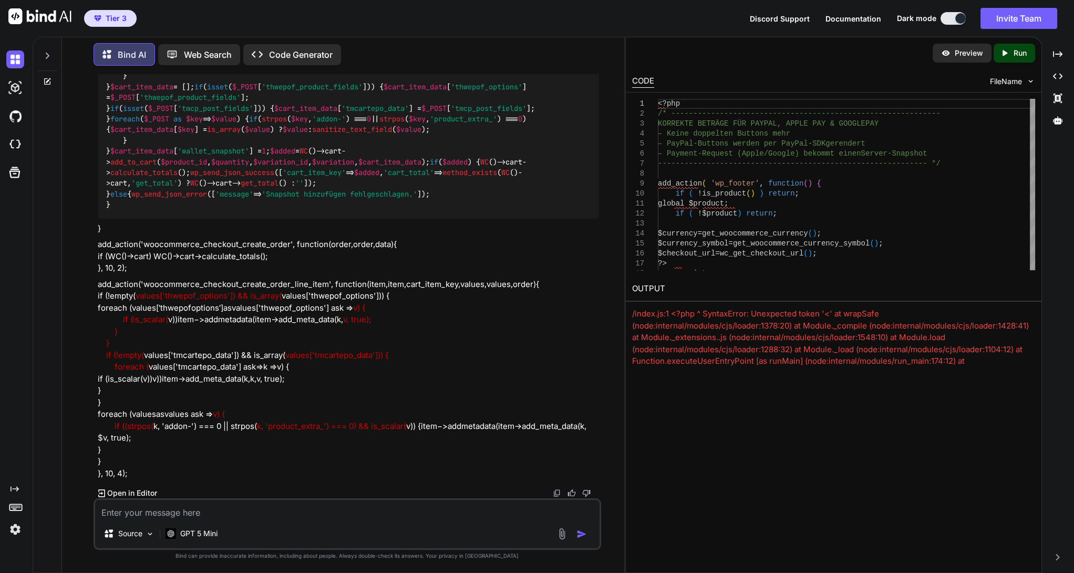
scroll to position [17879, 0]
click at [150, 492] on p "Open in Editor" at bounding box center [132, 492] width 50 height 11
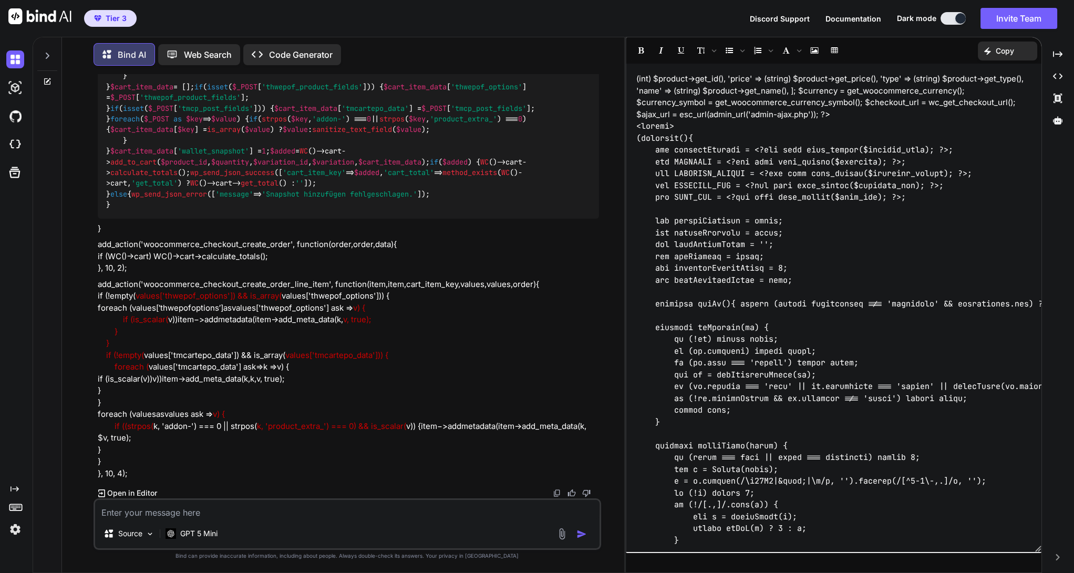
click at [1015, 51] on div "Created with Pixso. Copy" at bounding box center [1007, 50] width 59 height 19
click at [994, 92] on span "Copy Content" at bounding box center [981, 95] width 48 height 11
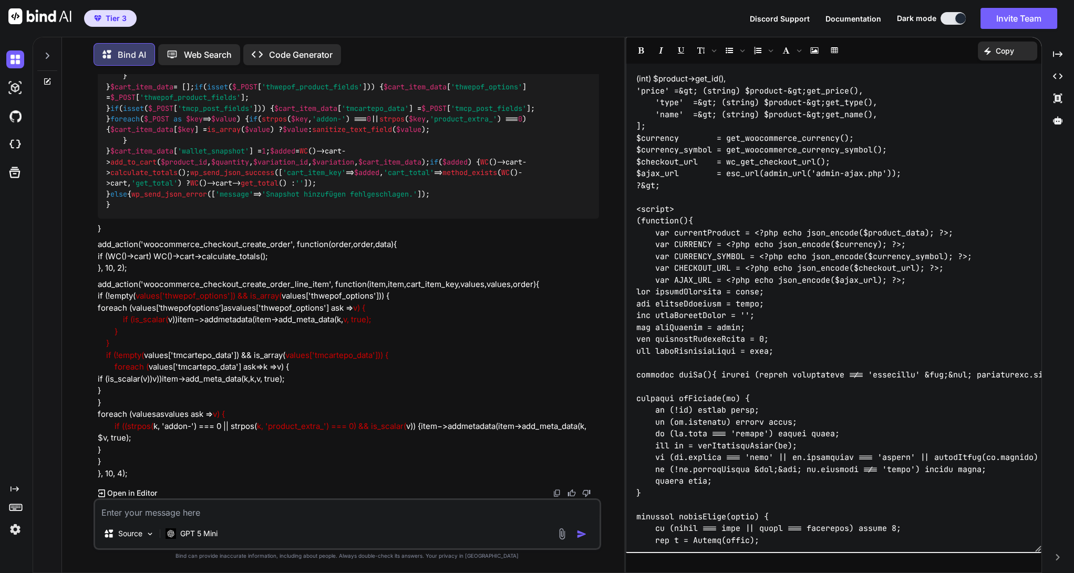
click at [192, 515] on textarea at bounding box center [347, 509] width 504 height 19
click at [194, 517] on textarea at bounding box center [347, 509] width 504 height 19
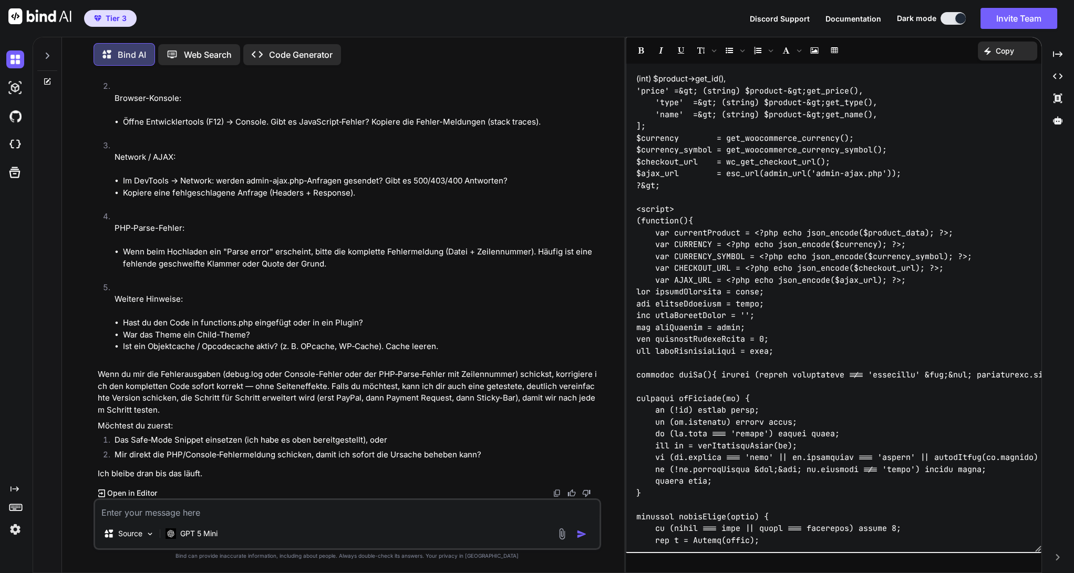
scroll to position [19134, 0]
